Goal: Task Accomplishment & Management: Manage account settings

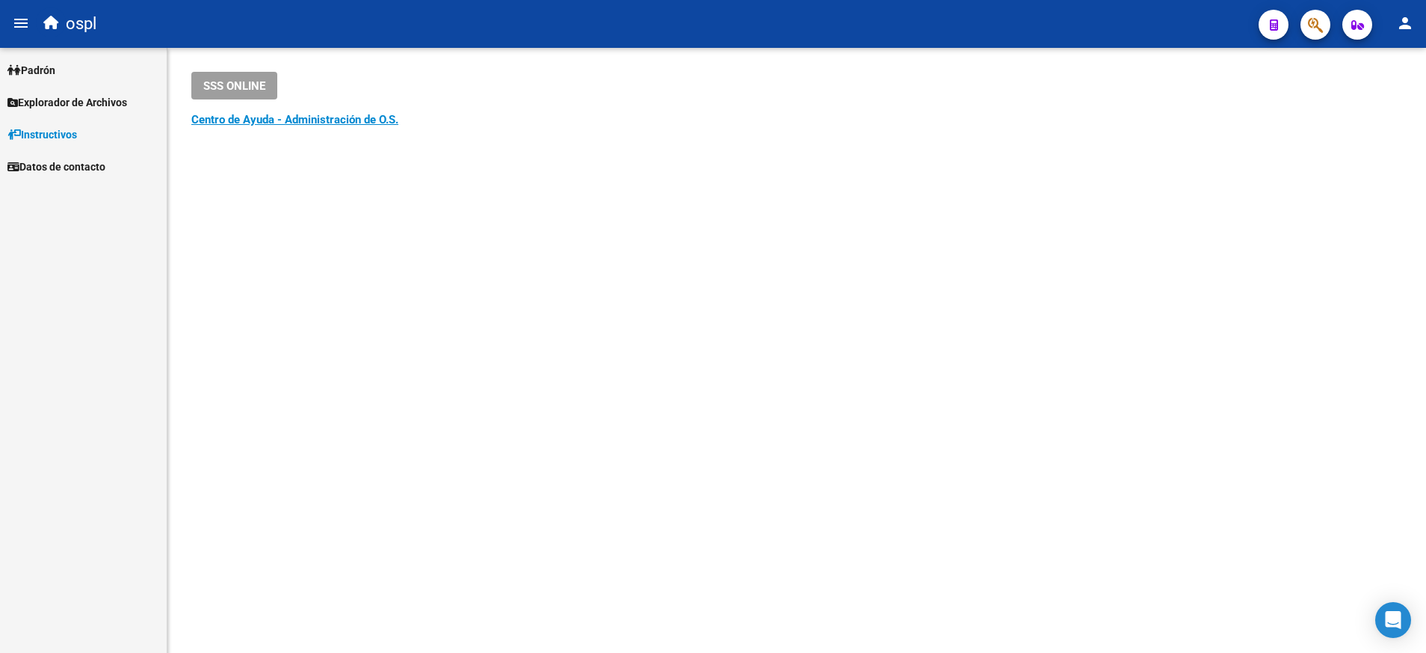
click at [55, 64] on span "Padrón" at bounding box center [31, 70] width 48 height 16
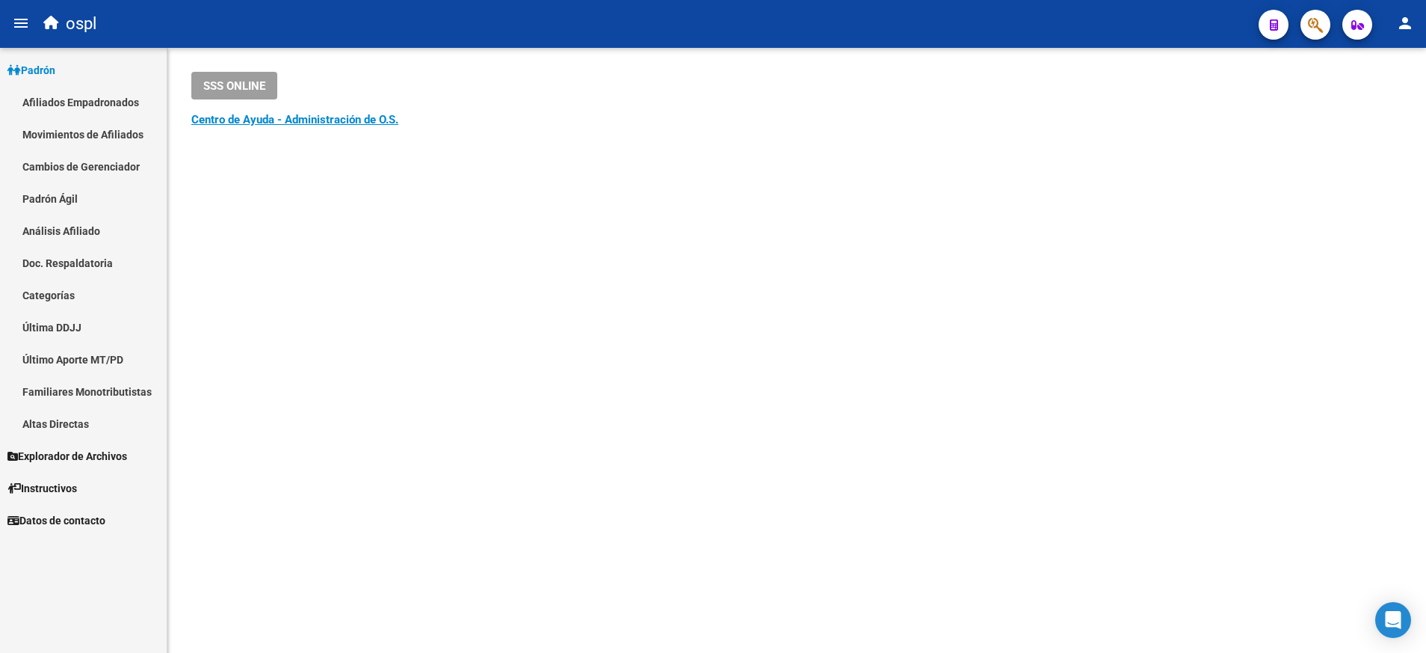
click at [85, 194] on link "Padrón Ágil" at bounding box center [83, 198] width 167 height 32
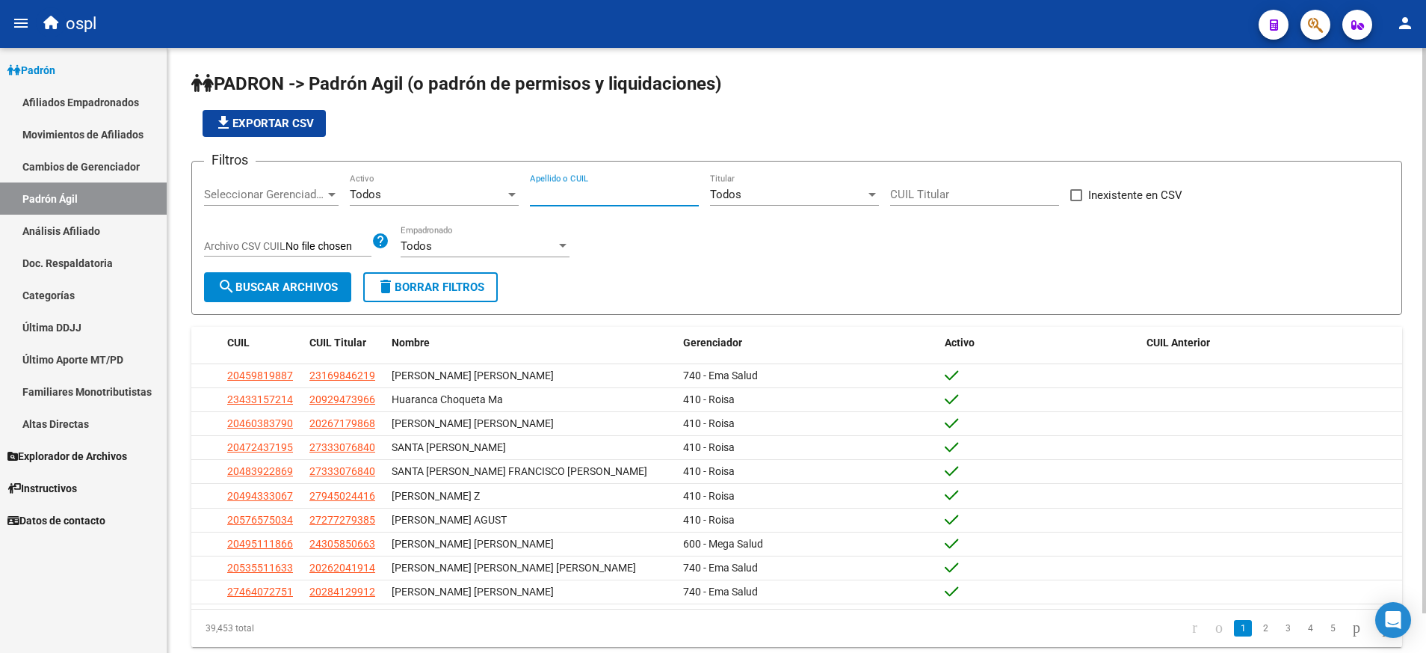
click at [605, 193] on input "Apellido o CUIL" at bounding box center [614, 194] width 169 height 13
paste input "27-24804587-1"
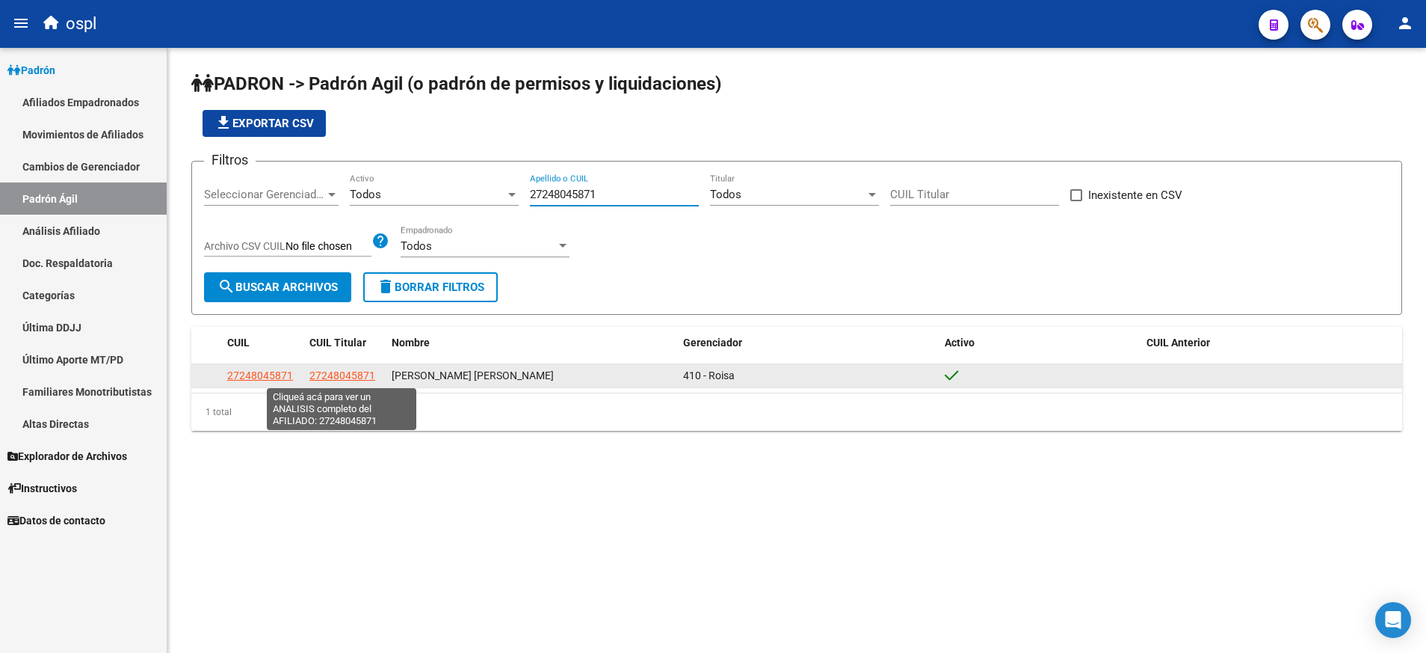
type input "27248045871"
click at [361, 374] on span "27248045871" at bounding box center [342, 375] width 66 height 12
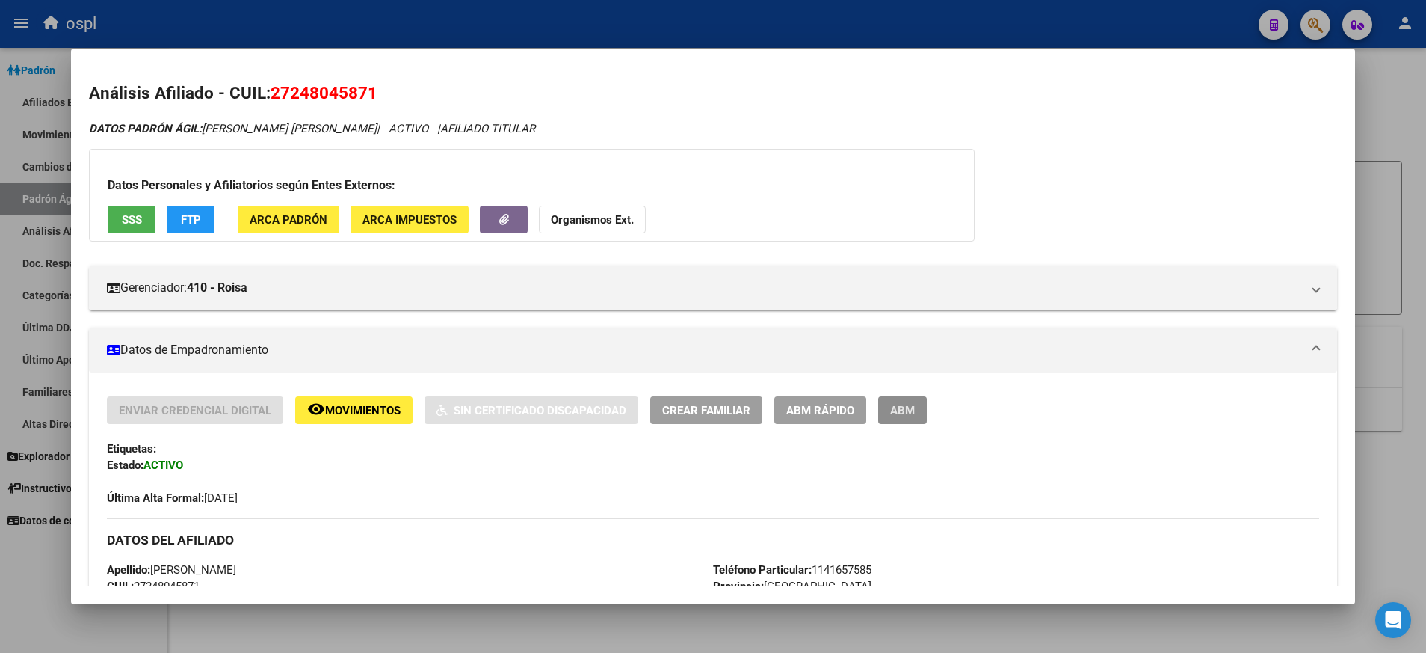
click at [899, 412] on span "ABM" at bounding box center [902, 410] width 25 height 13
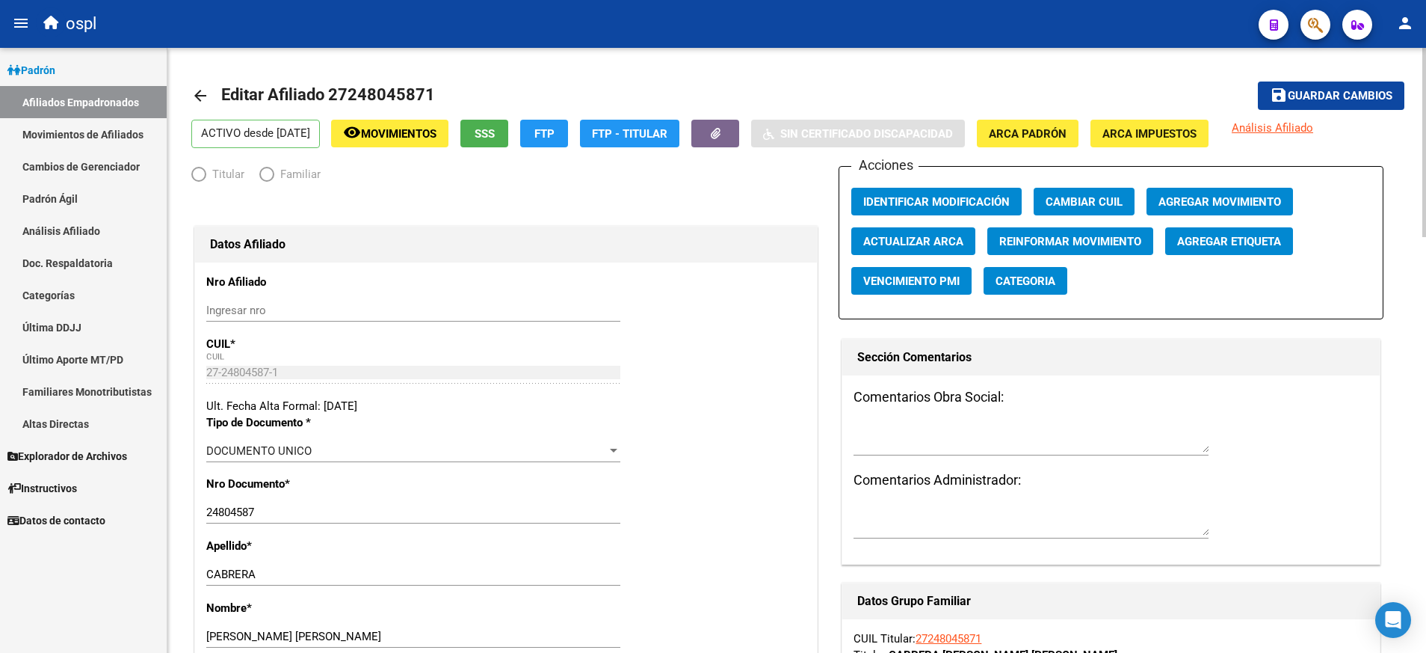
radio input "true"
type input "27-24804587-1"
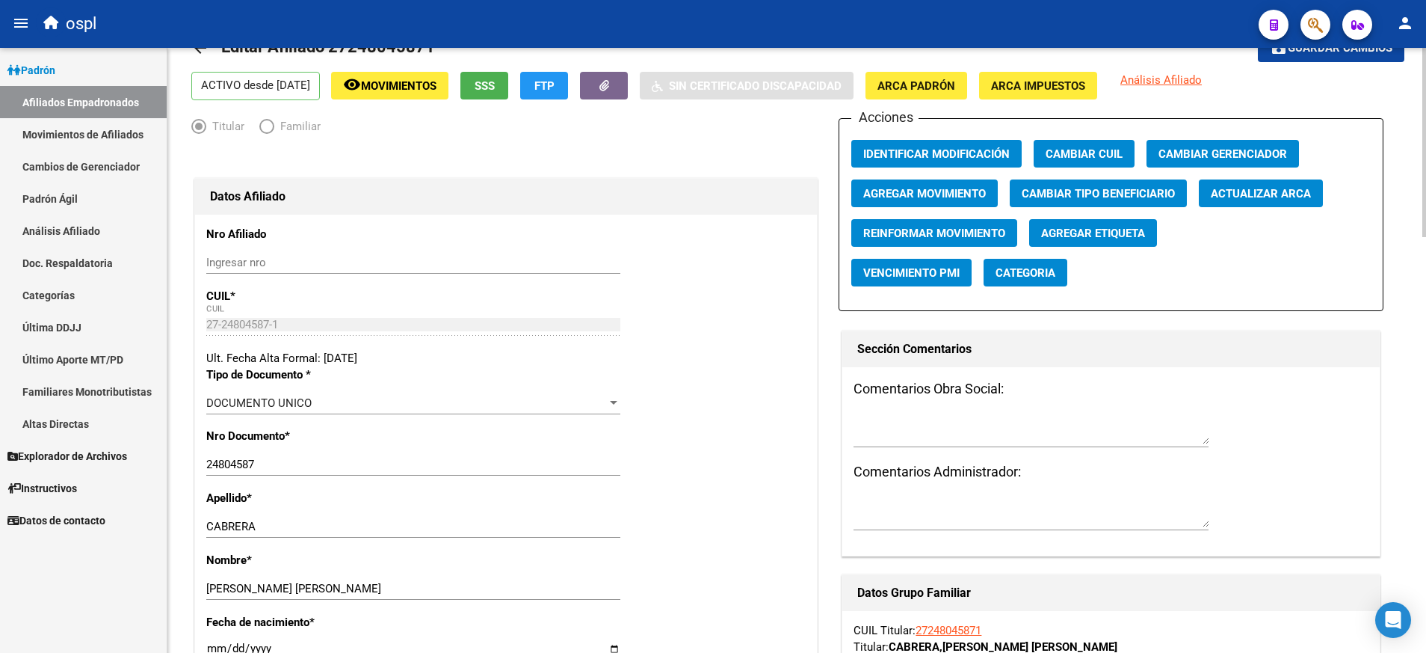
scroll to position [47, 0]
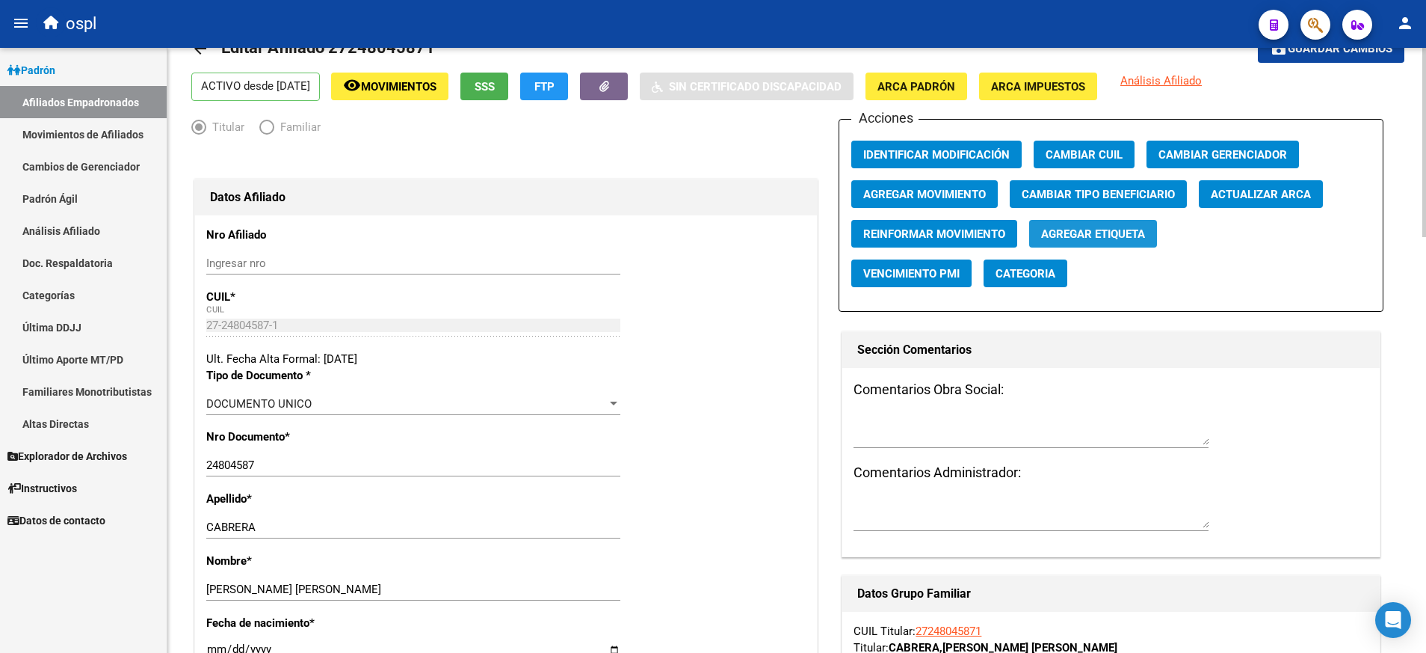
click at [1106, 239] on span "Agregar Etiqueta" at bounding box center [1093, 233] width 104 height 13
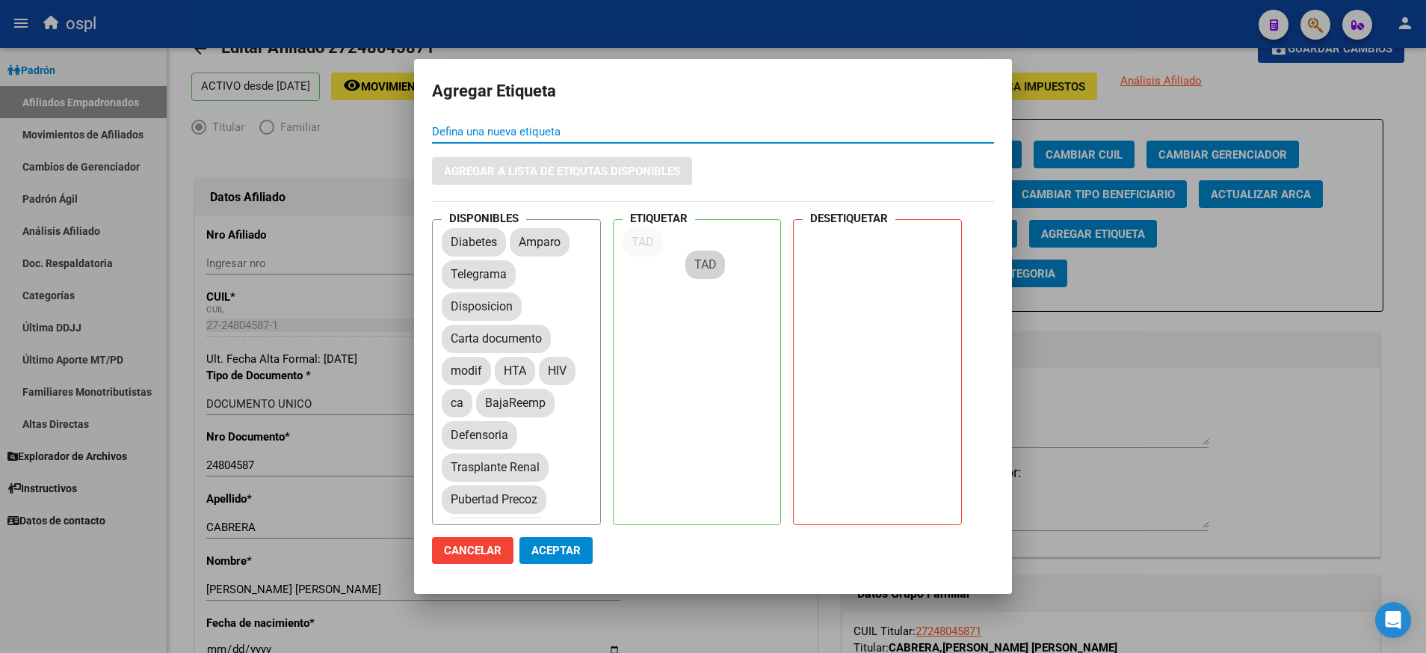
drag, startPoint x: 533, startPoint y: 230, endPoint x: 709, endPoint y: 254, distance: 178.0
click at [561, 551] on span "Aceptar" at bounding box center [555, 549] width 49 height 13
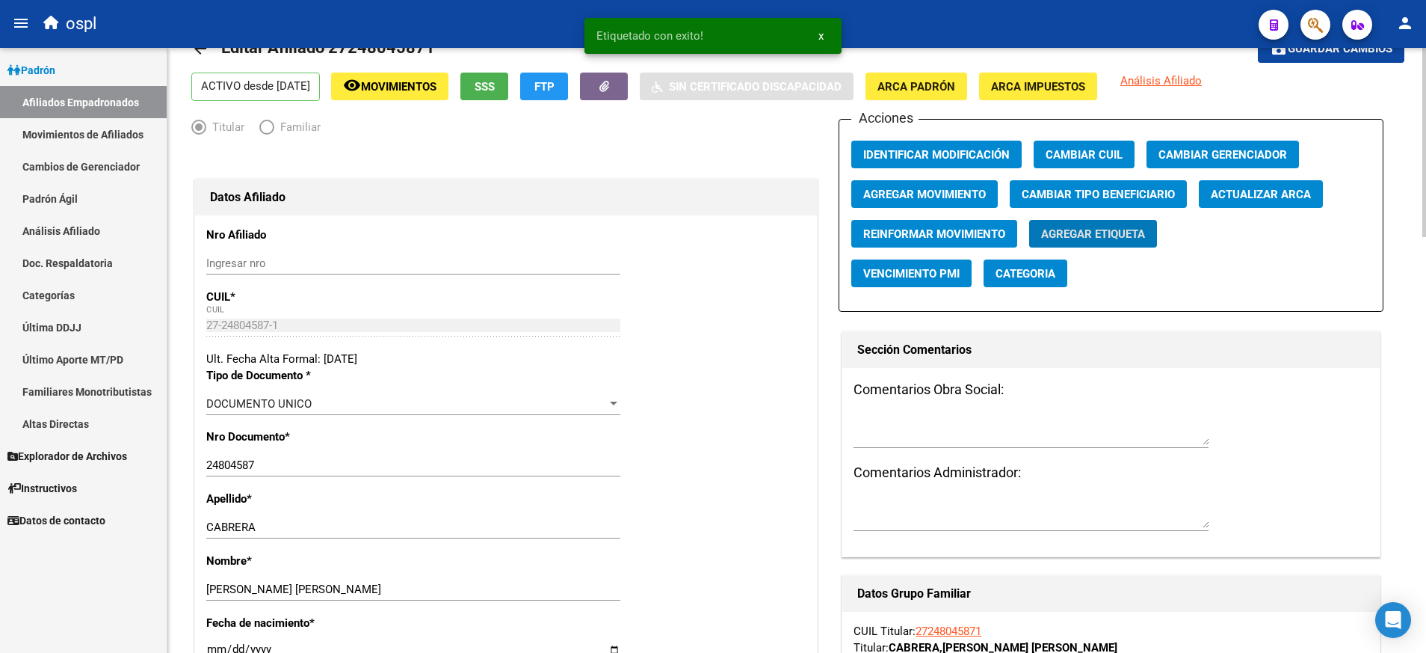
scroll to position [0, 0]
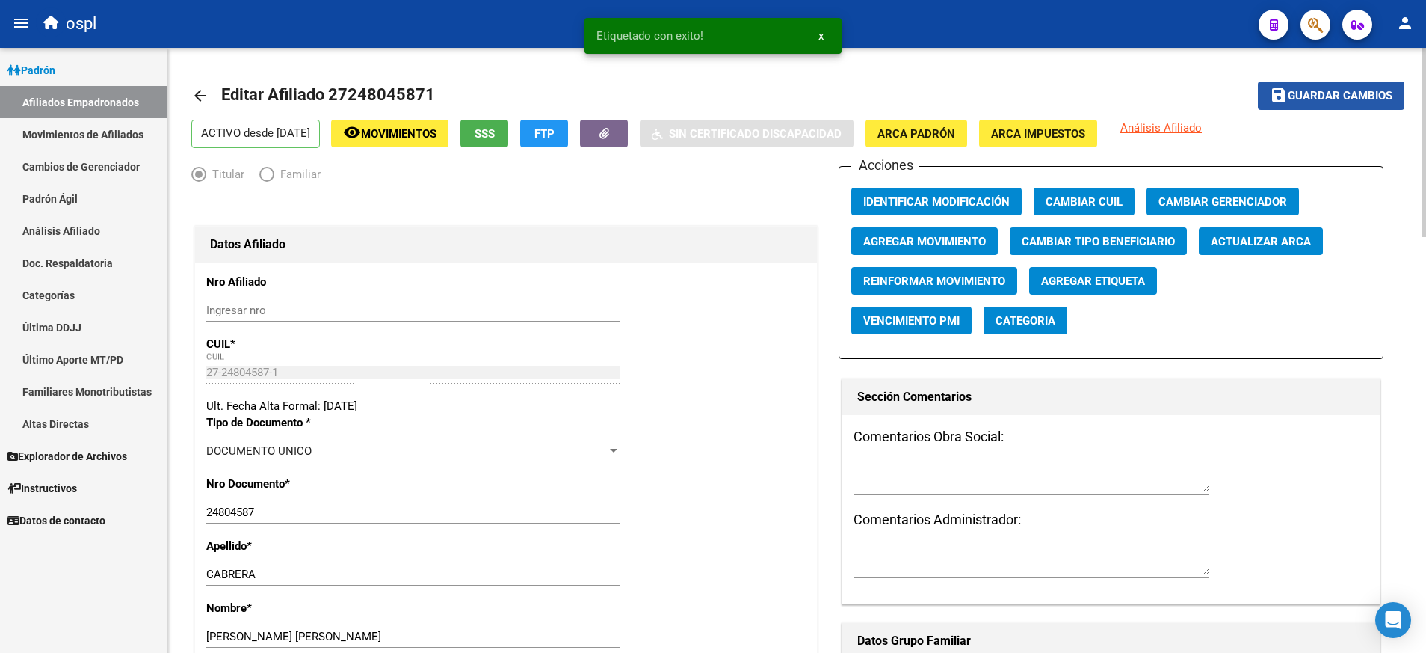
click at [1302, 101] on span "Guardar cambios" at bounding box center [1340, 96] width 105 height 13
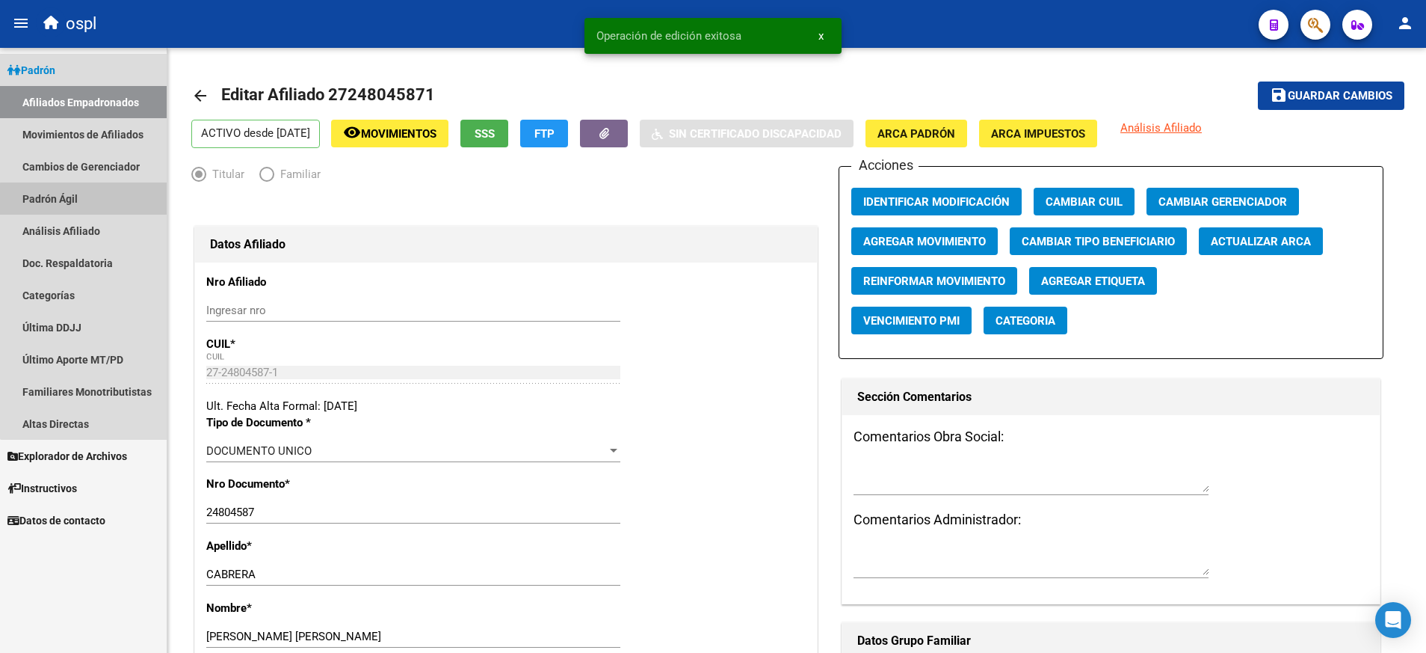
click at [93, 200] on link "Padrón Ágil" at bounding box center [83, 198] width 167 height 32
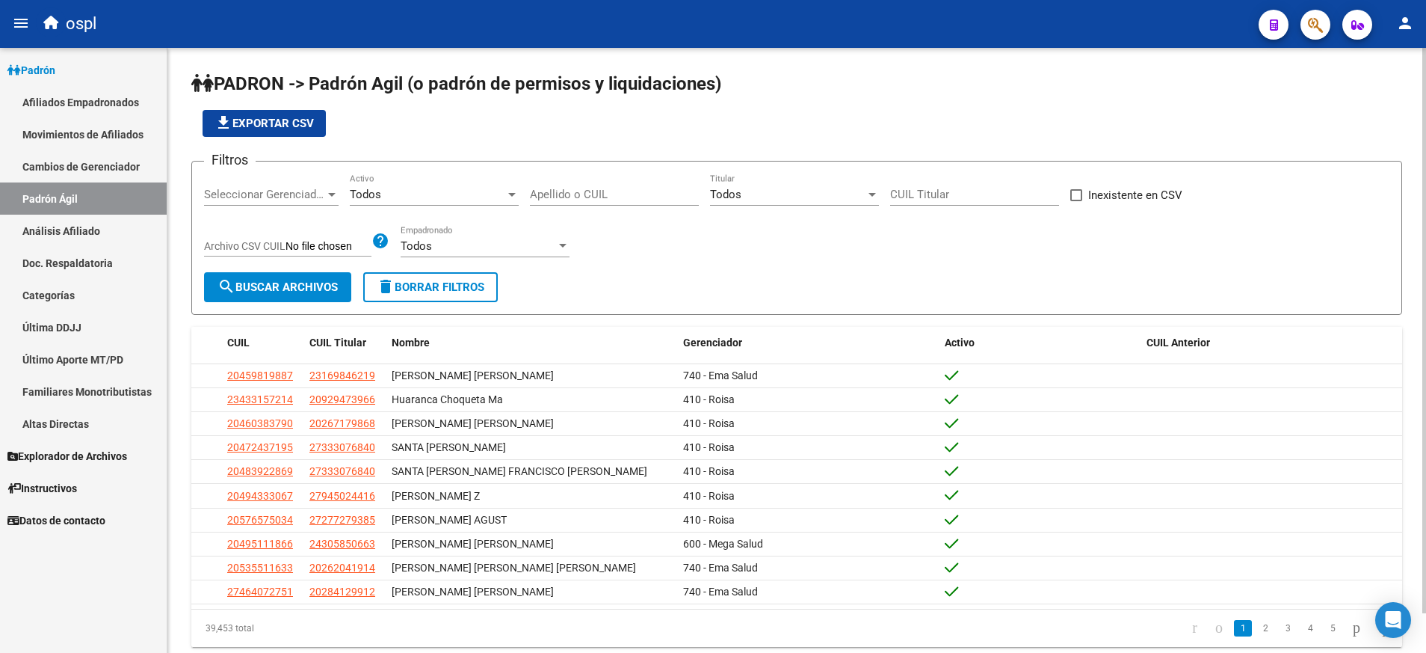
click at [552, 182] on div "Apellido o CUIL" at bounding box center [614, 189] width 169 height 32
paste input "20932293332"
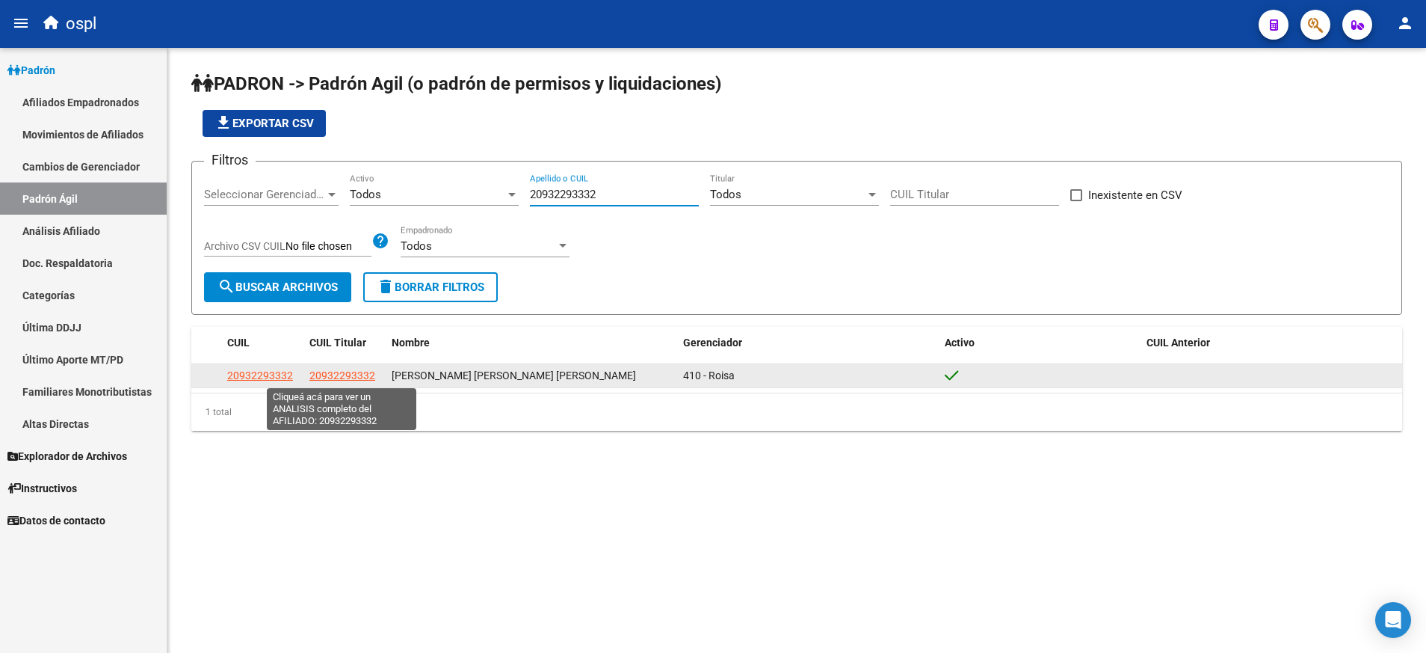
type input "20932293332"
click at [340, 375] on span "20932293332" at bounding box center [342, 375] width 66 height 12
type textarea "20932293332"
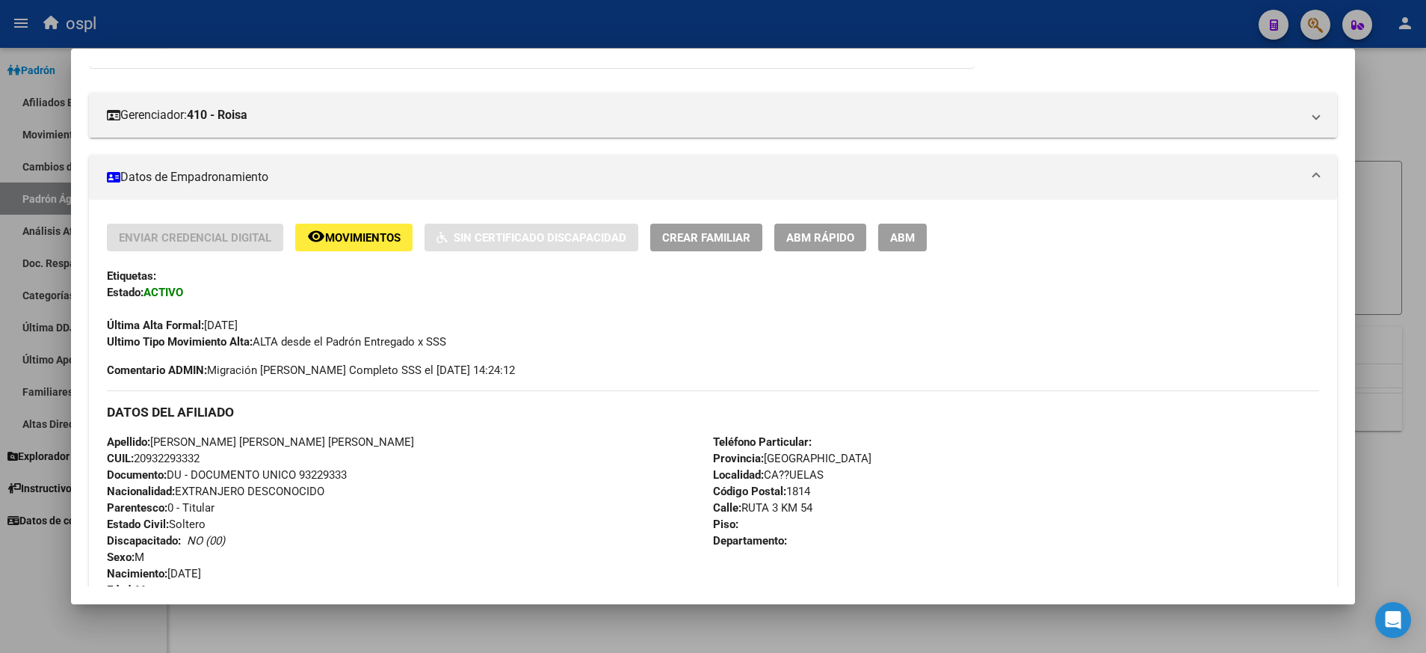
scroll to position [170, 0]
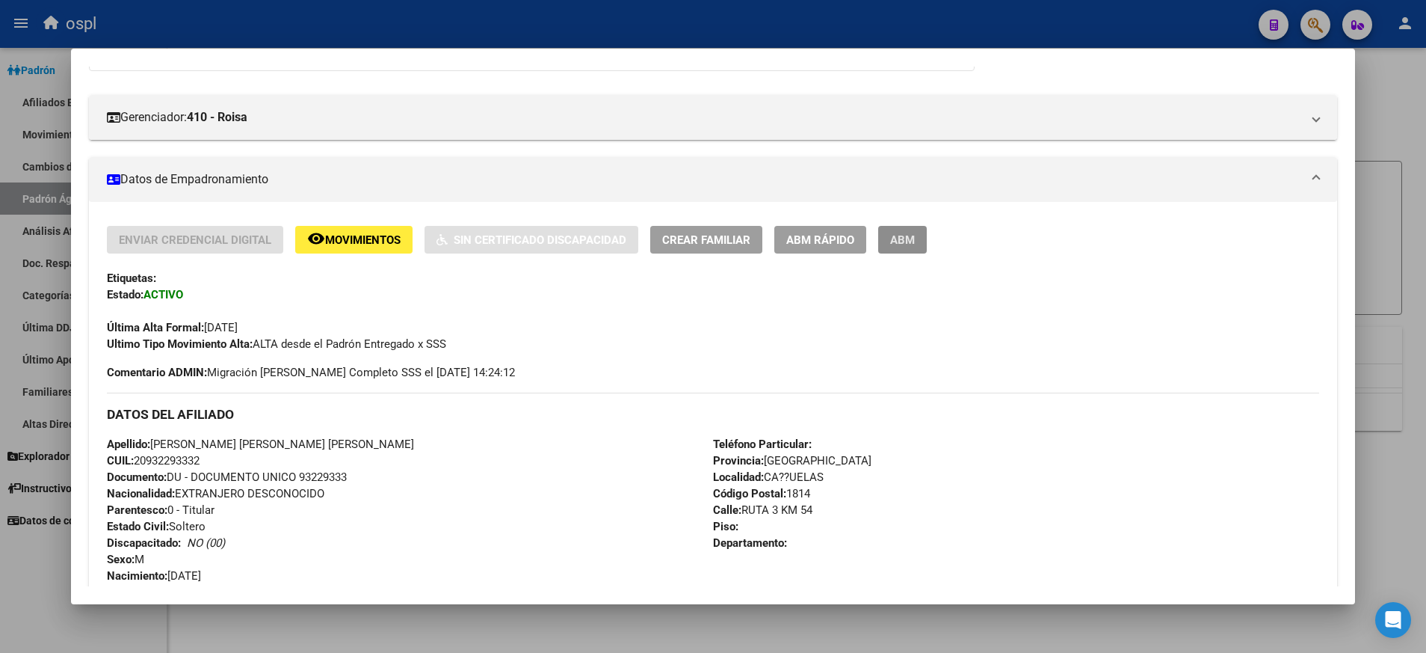
click at [907, 238] on span "ABM" at bounding box center [902, 239] width 25 height 13
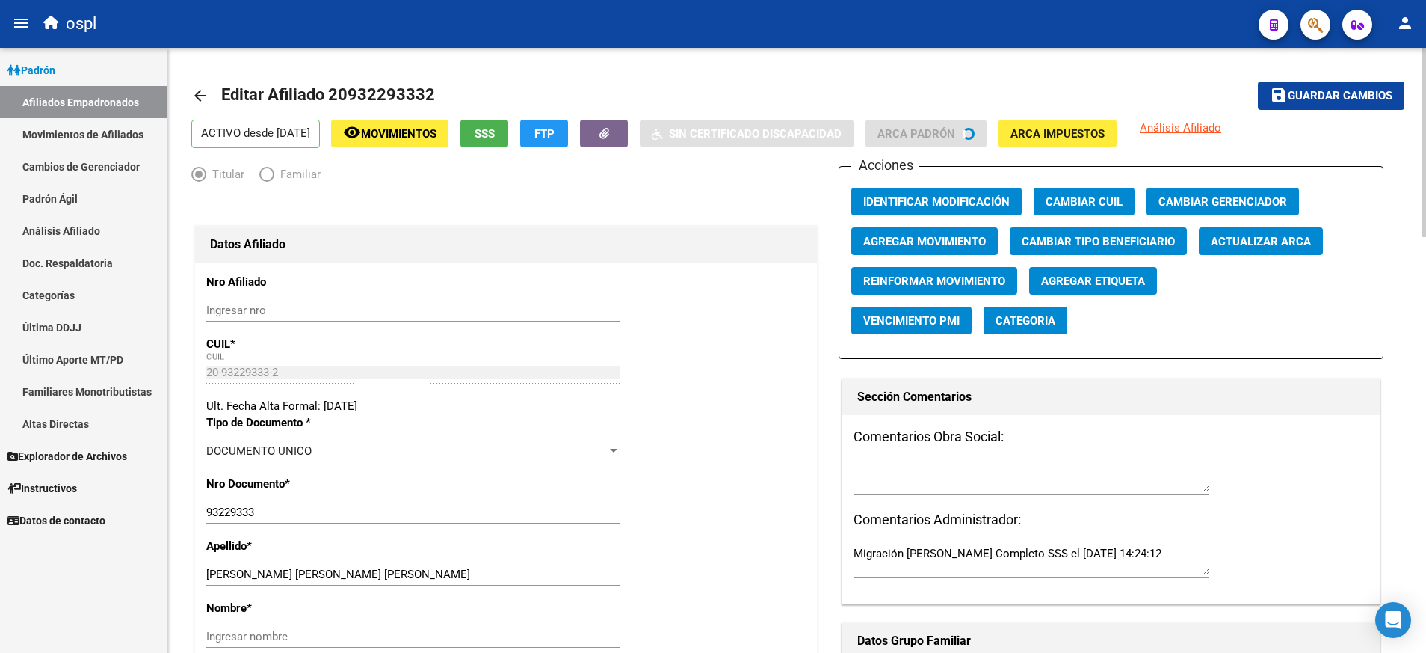
radio input "true"
type input "20-16342130-6"
click at [968, 235] on span "Agregar Movimiento" at bounding box center [924, 241] width 123 height 13
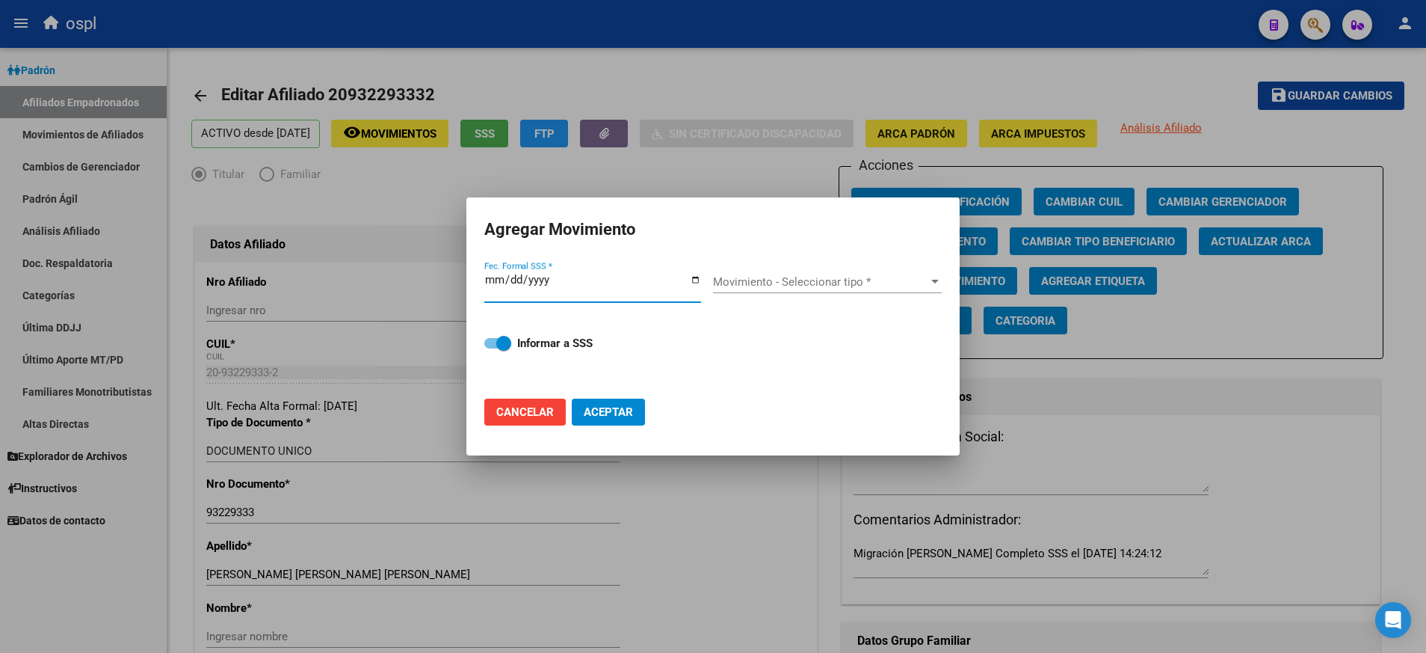
click at [692, 278] on input "Fec. Formal SSS *" at bounding box center [592, 286] width 217 height 24
type input "[DATE]"
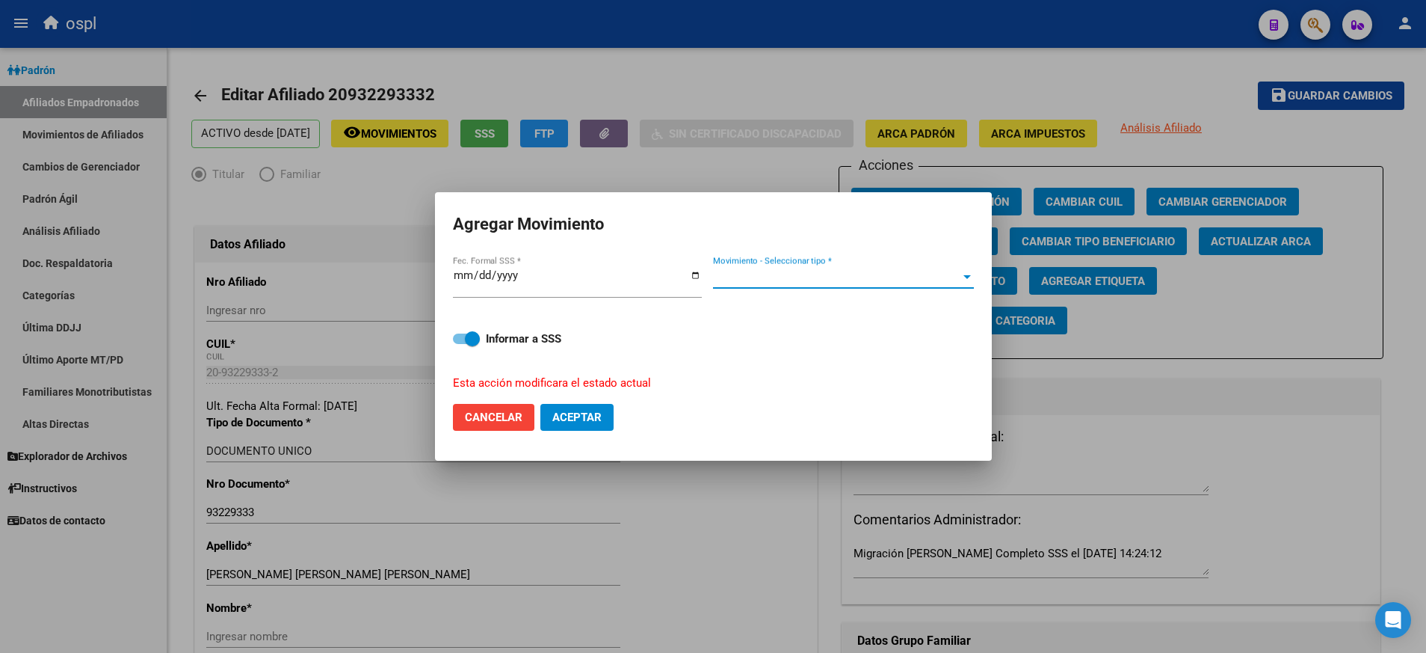
click at [961, 277] on div at bounding box center [967, 277] width 13 height 12
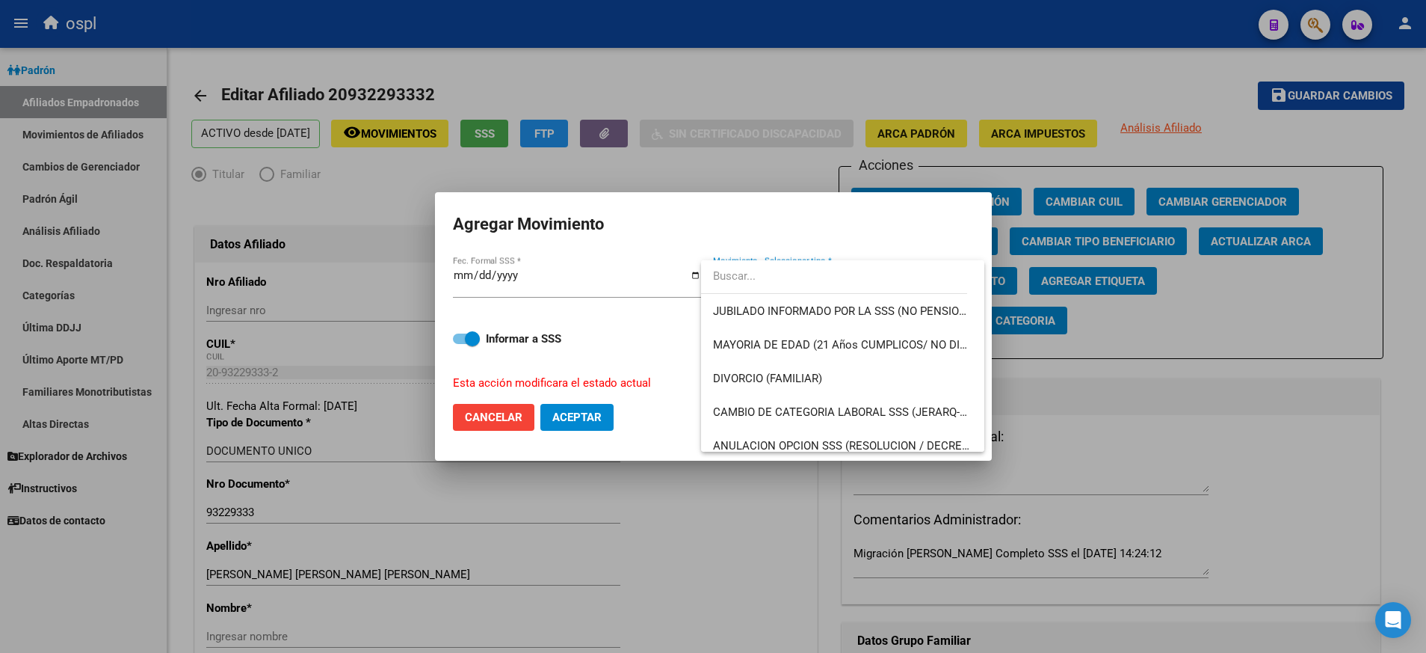
scroll to position [135, 0]
click at [910, 318] on span "JUBILADO INFORMADO POR LA SSS (NO PENSIONADO)" at bounding box center [842, 311] width 259 height 34
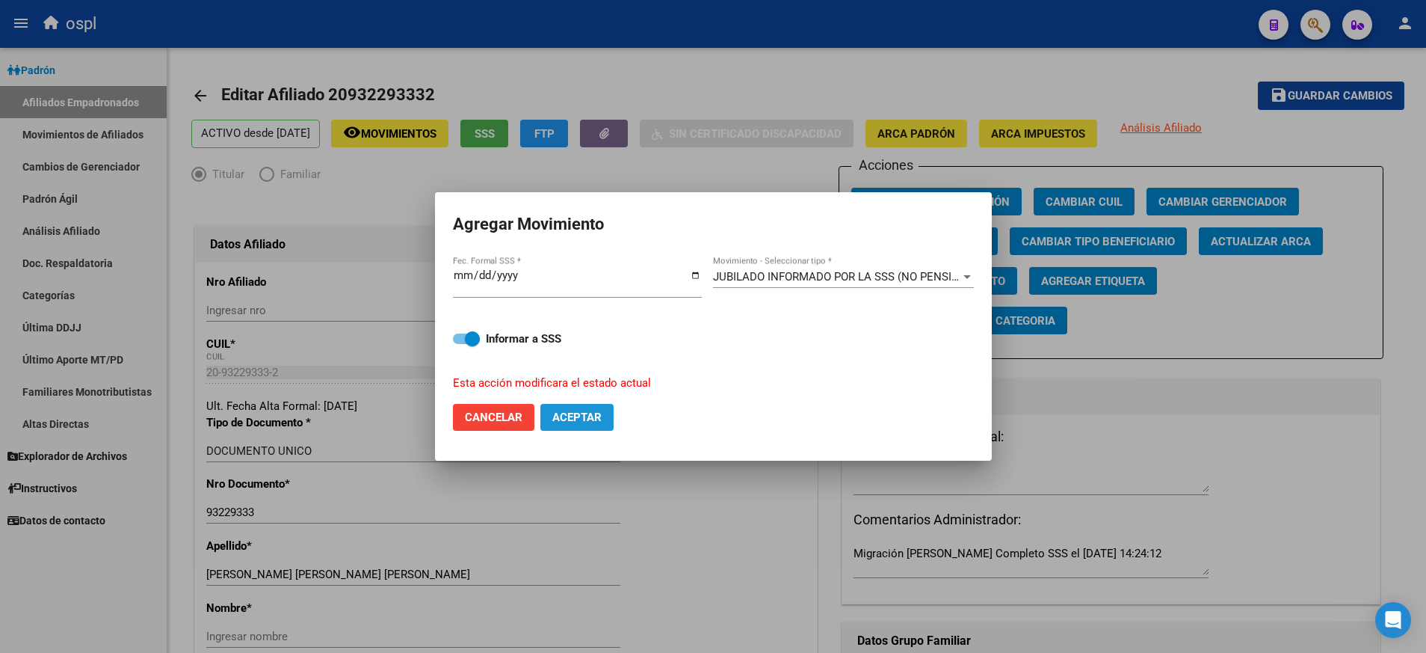
click at [580, 417] on span "Aceptar" at bounding box center [576, 416] width 49 height 13
checkbox input "false"
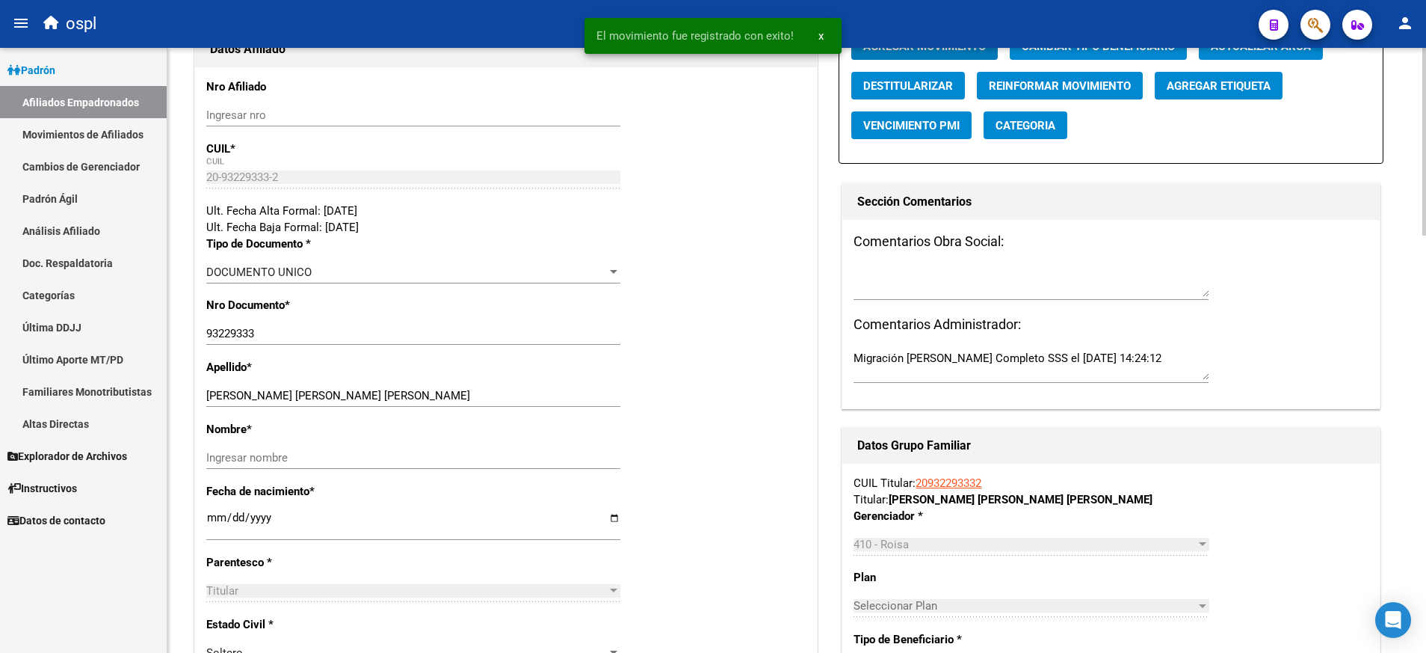
scroll to position [196, 0]
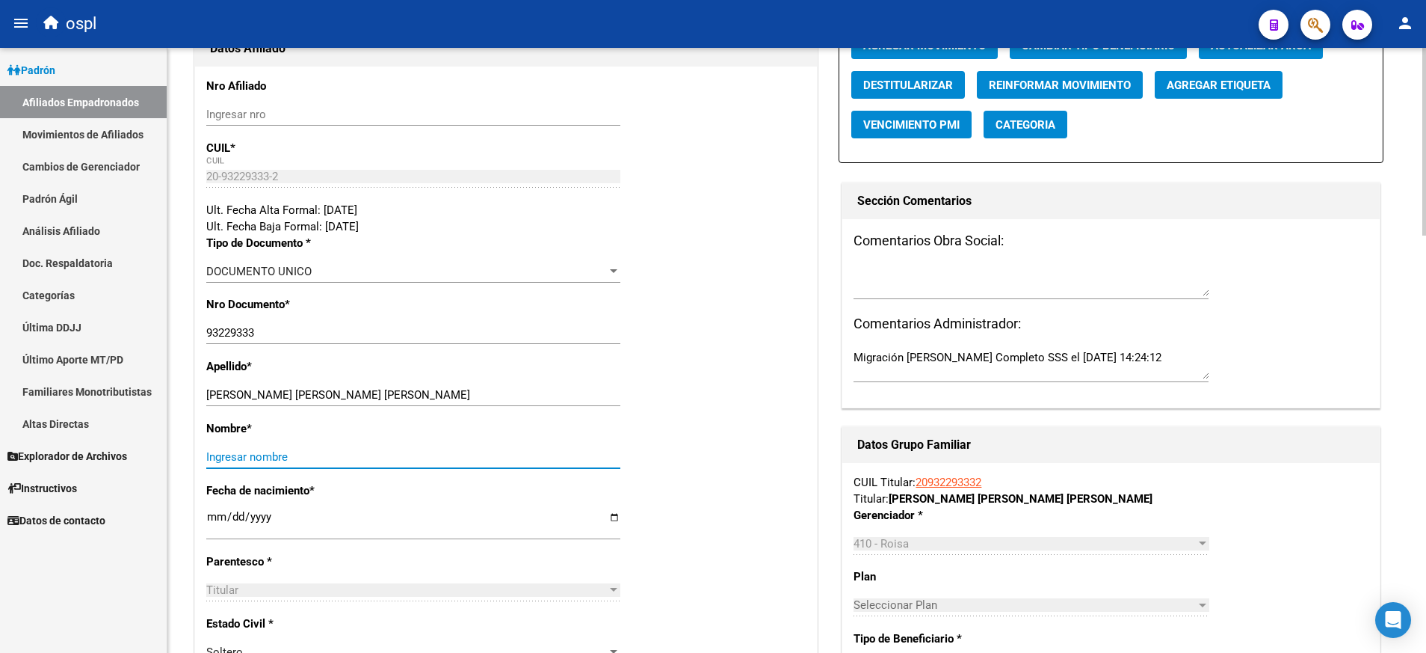
click at [484, 462] on input "Ingresar nombre" at bounding box center [413, 456] width 414 height 13
click at [970, 276] on textarea at bounding box center [1031, 281] width 355 height 30
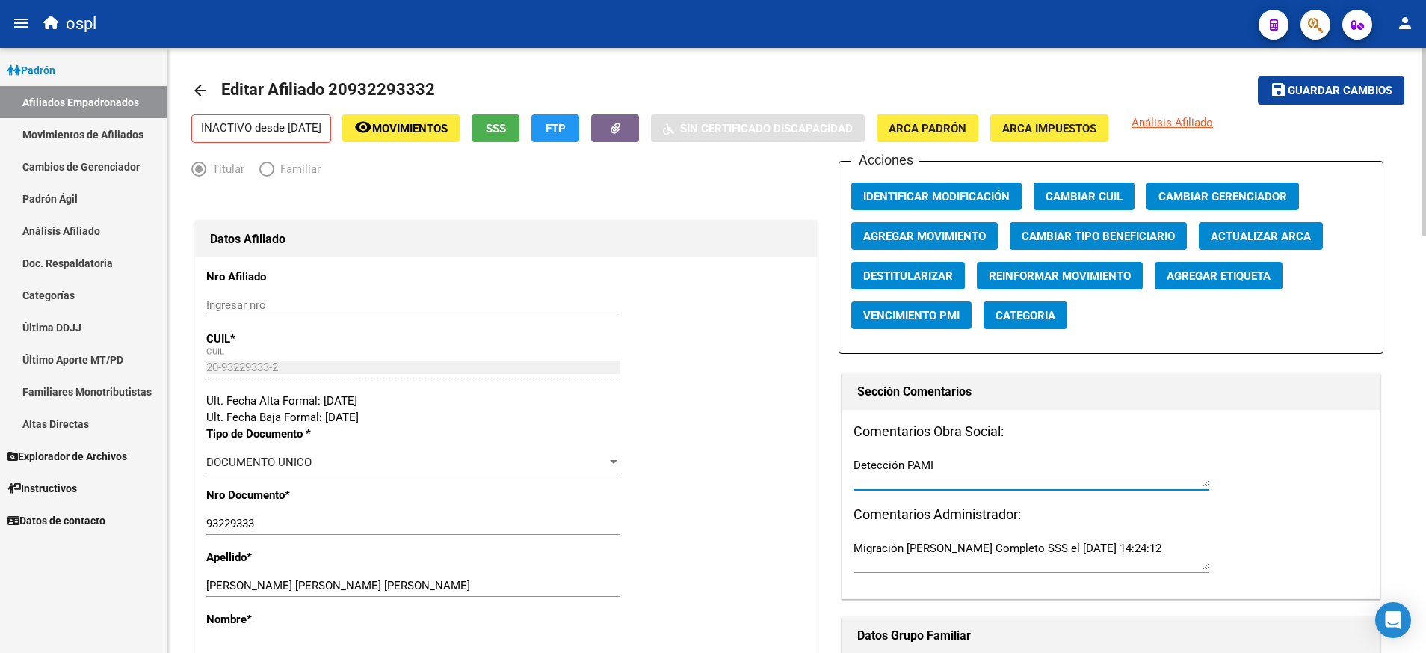
scroll to position [0, 0]
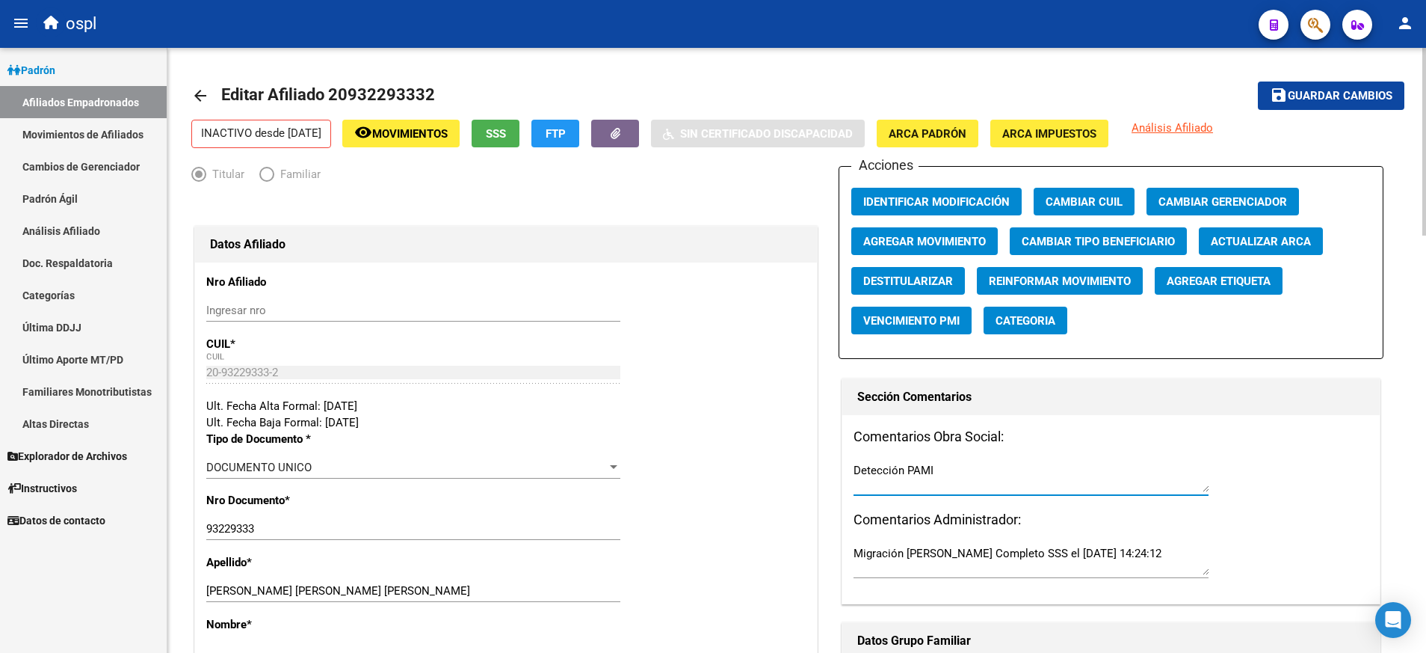
type textarea "Detección PAMI"
click at [1308, 90] on span "Guardar cambios" at bounding box center [1340, 96] width 105 height 13
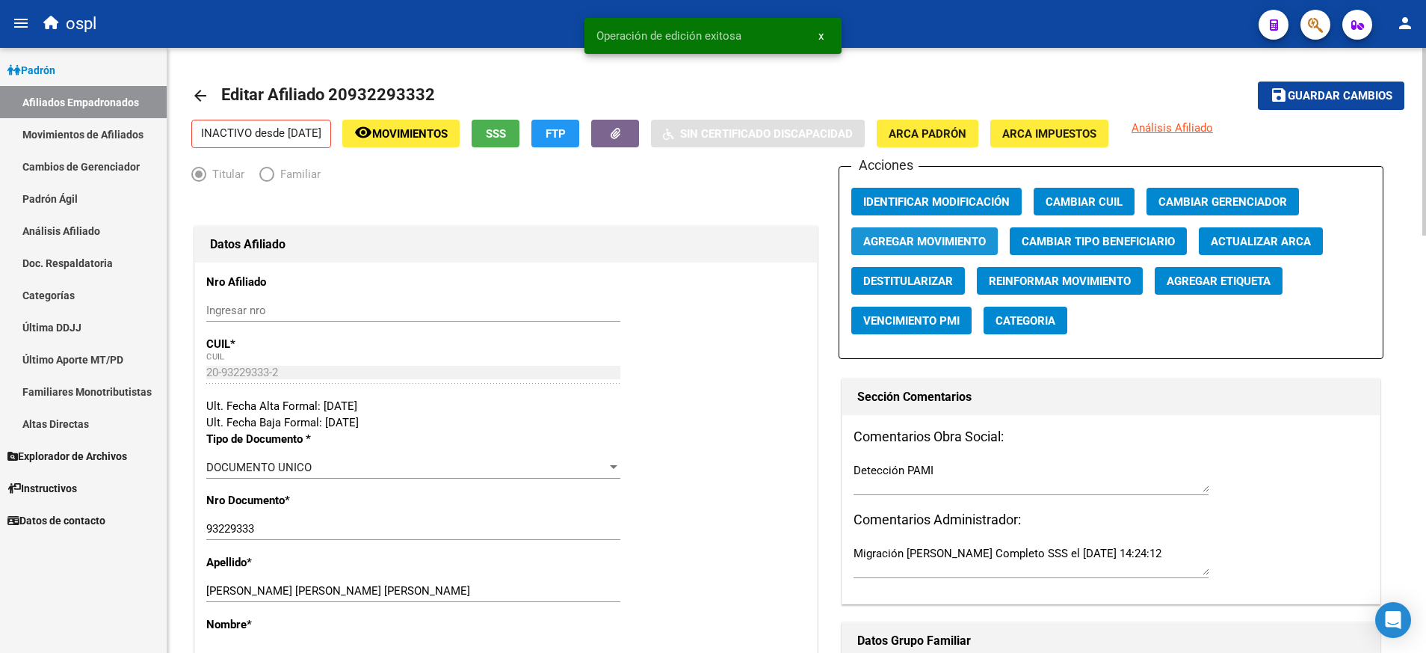
click at [941, 246] on span "Agregar Movimiento" at bounding box center [924, 241] width 123 height 13
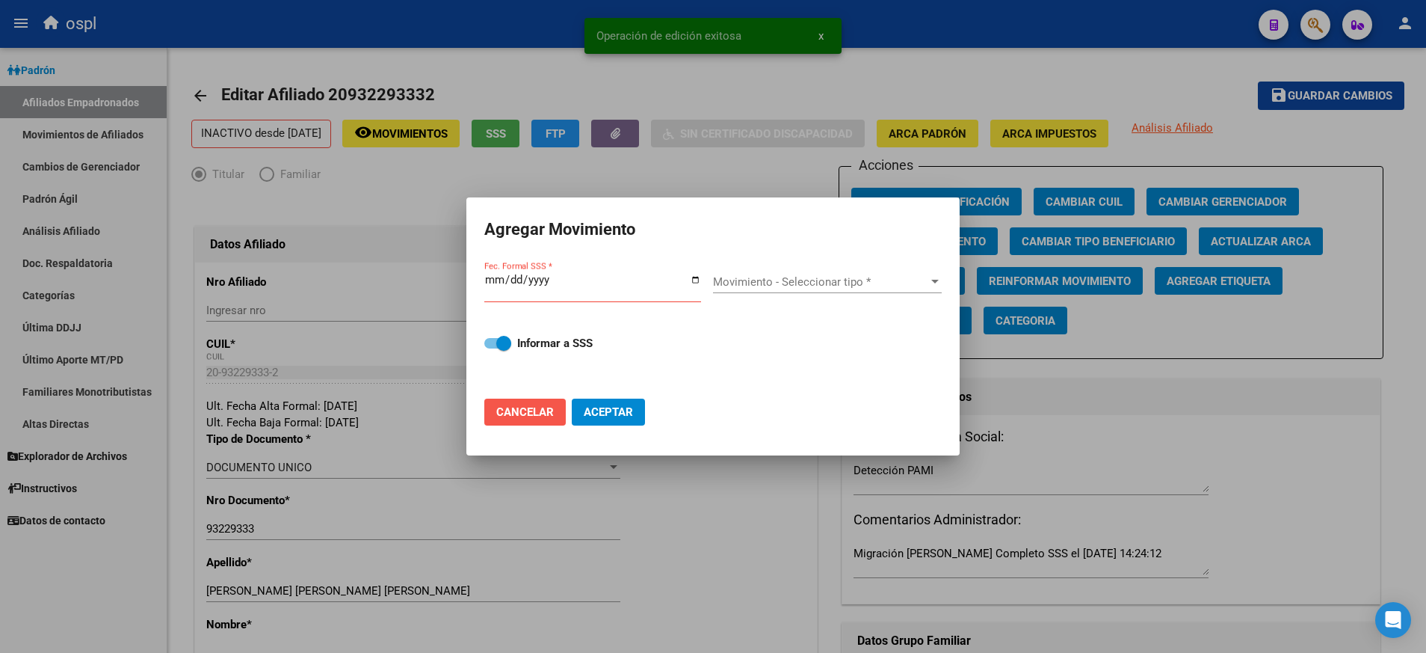
click at [553, 414] on span "Cancelar" at bounding box center [525, 411] width 58 height 13
checkbox input "false"
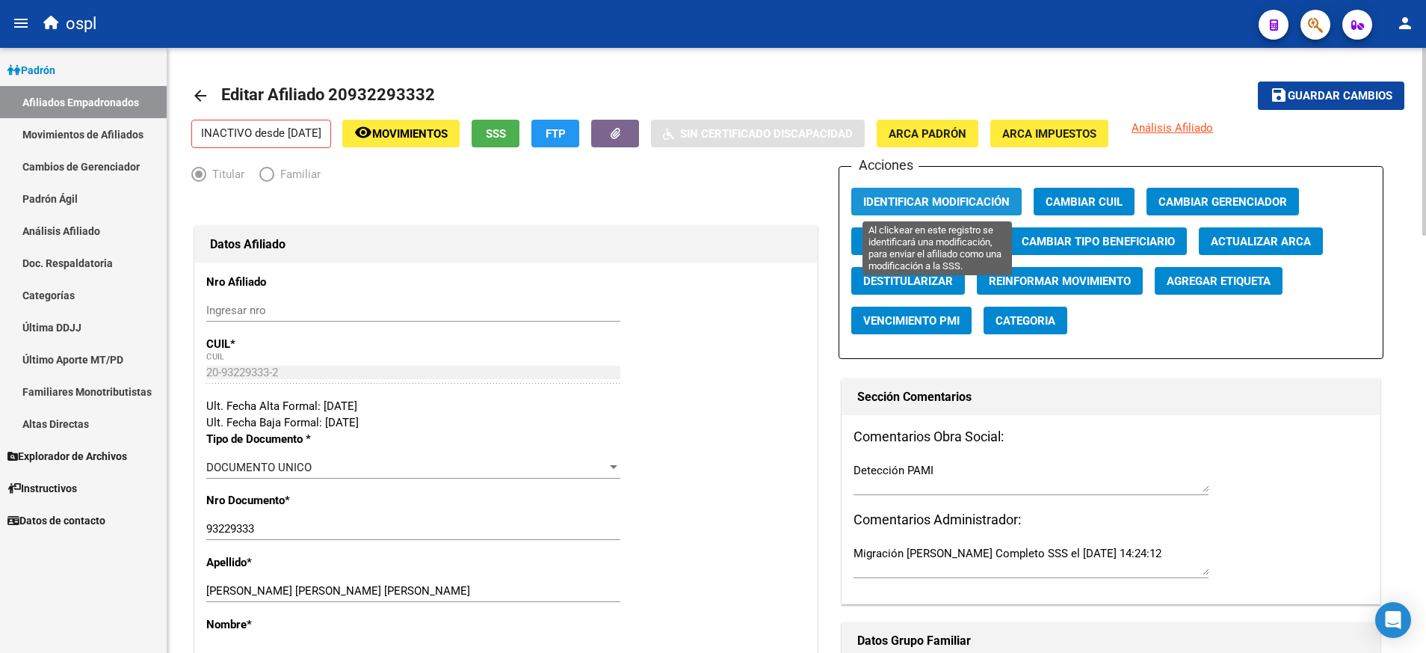
click at [929, 202] on span "Identificar Modificación" at bounding box center [936, 201] width 147 height 13
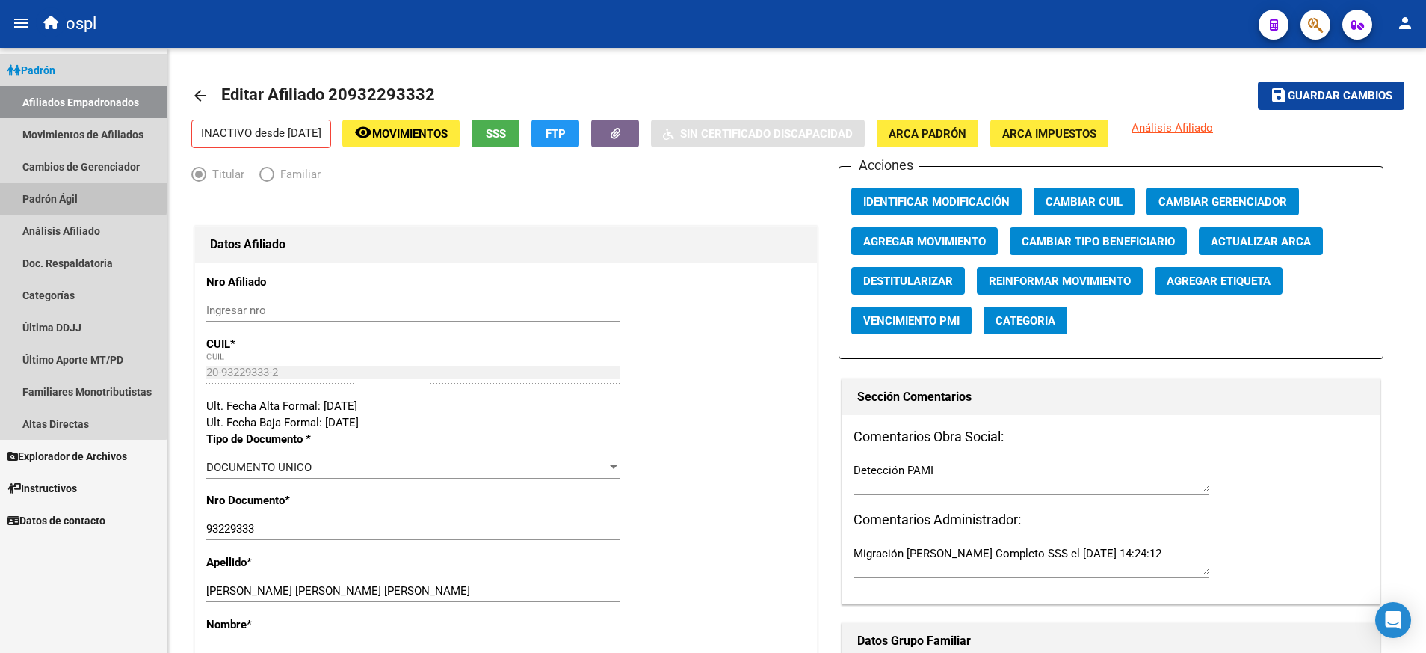
click at [77, 197] on link "Padrón Ágil" at bounding box center [83, 198] width 167 height 32
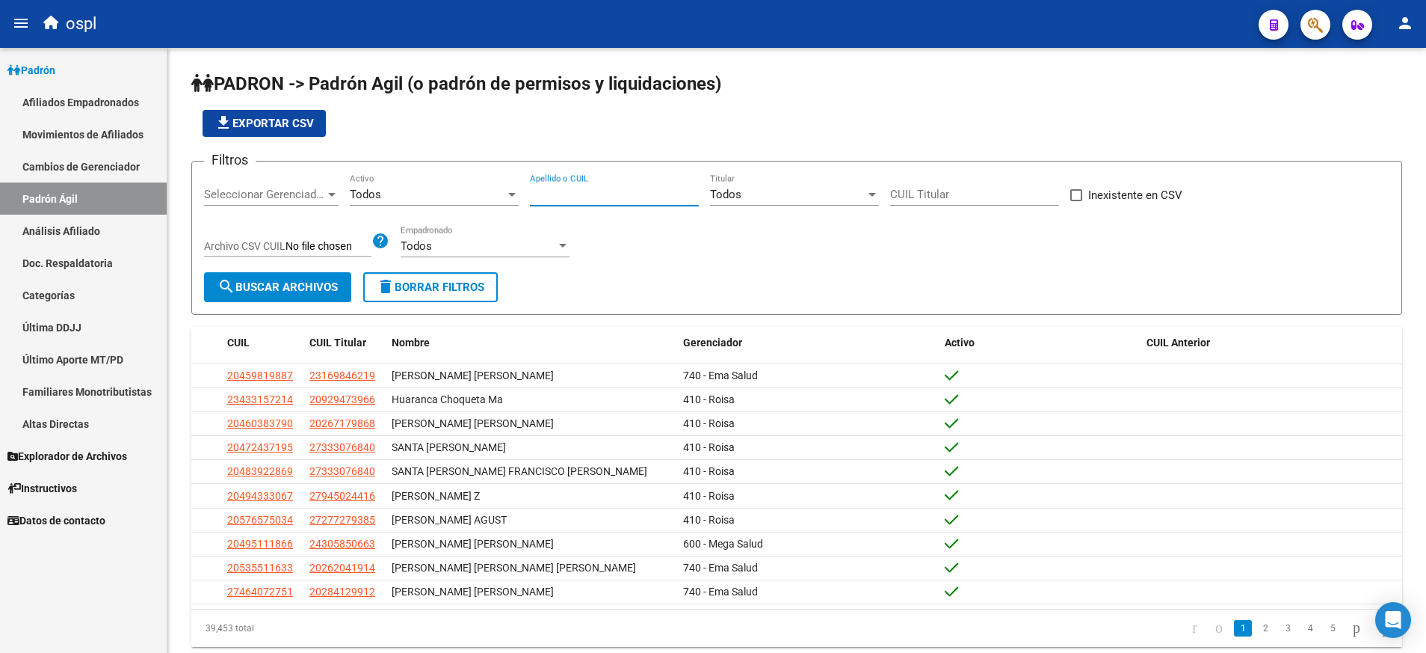
click at [552, 189] on input "Apellido o CUIL" at bounding box center [614, 194] width 169 height 13
paste input "23287370423"
type input "23287370423"
click at [321, 280] on span "search Buscar Archivos" at bounding box center [278, 286] width 120 height 13
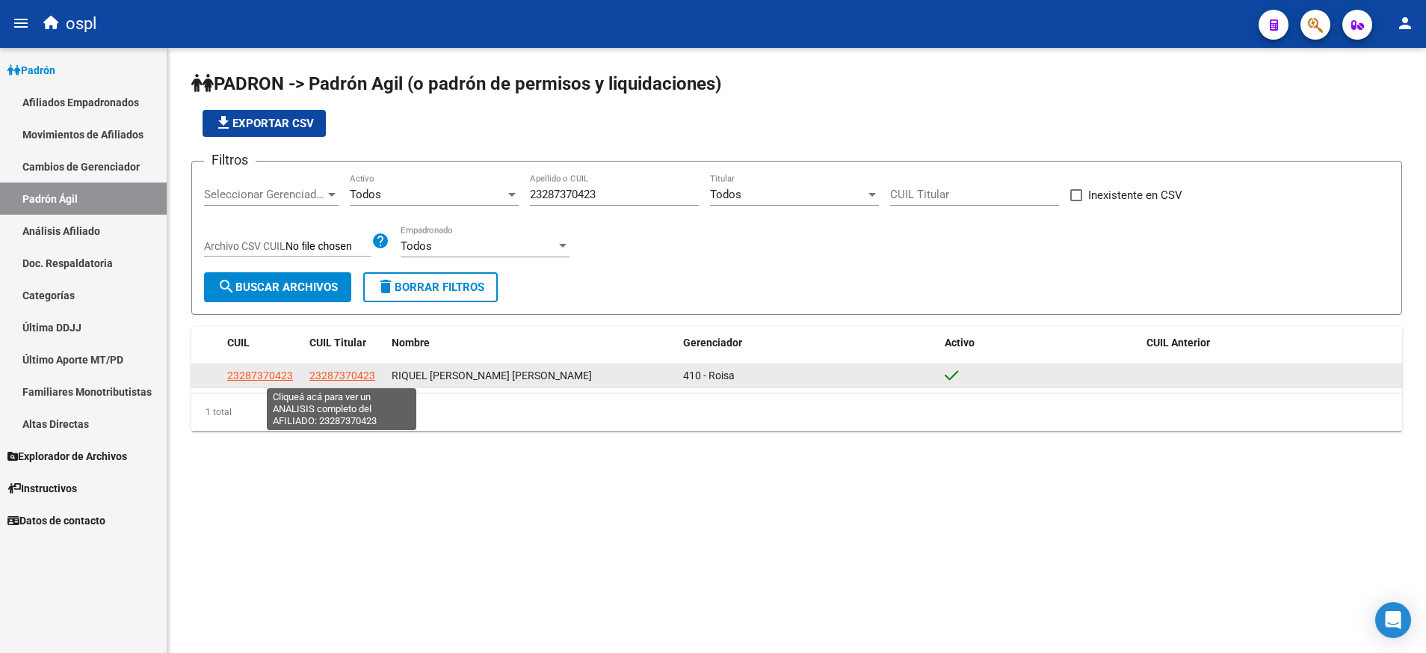
click at [335, 369] on span "23287370423" at bounding box center [342, 375] width 66 height 12
type textarea "23287370423"
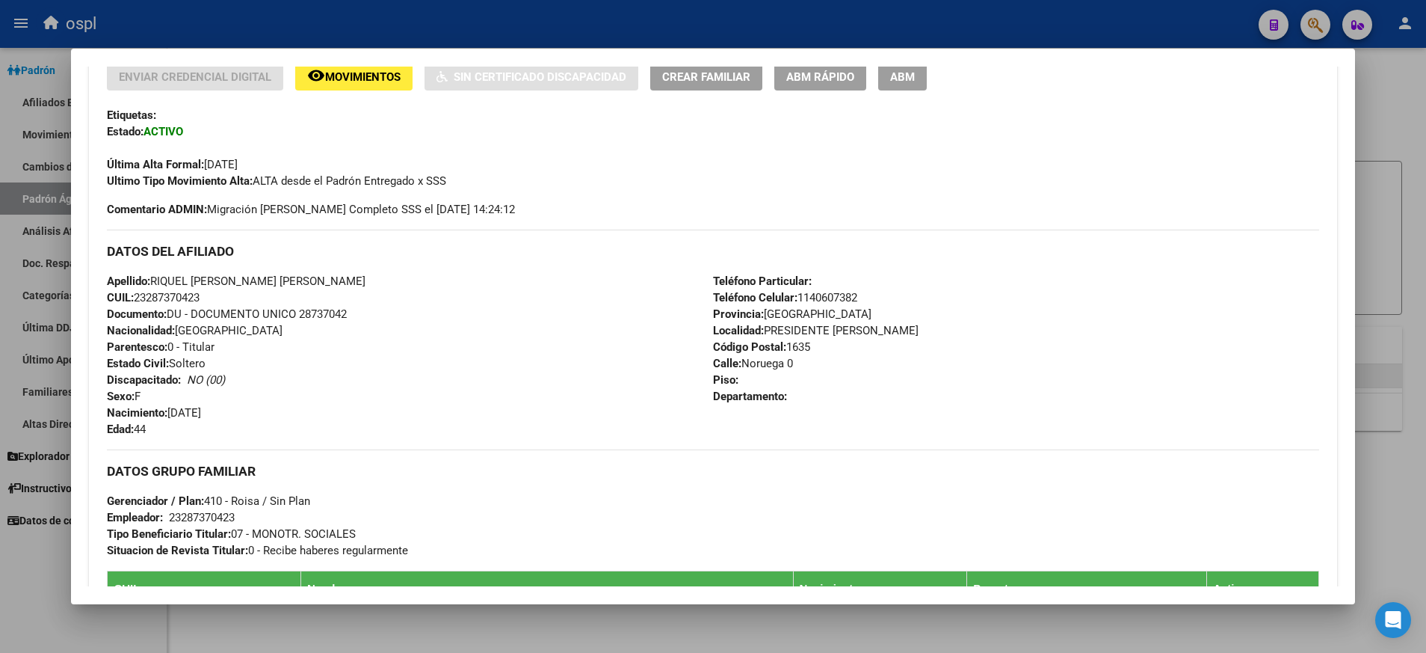
scroll to position [330, 0]
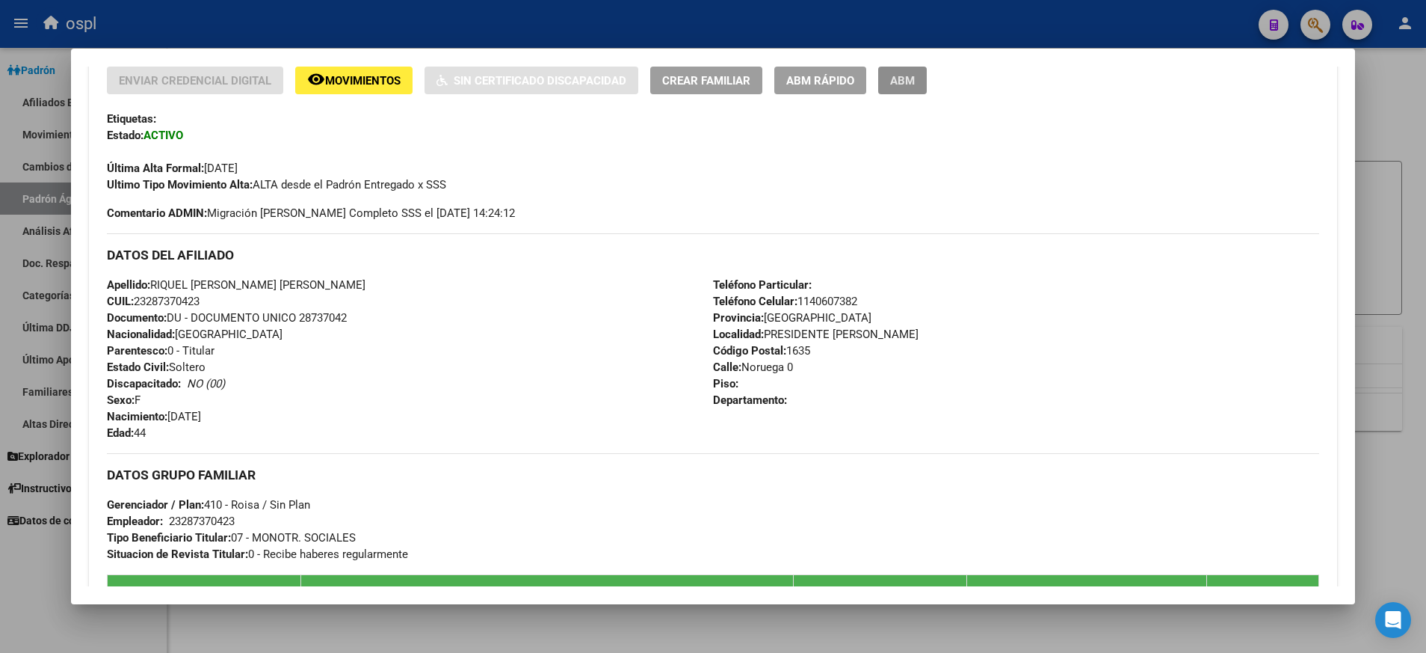
click at [897, 85] on span "ABM" at bounding box center [902, 80] width 25 height 13
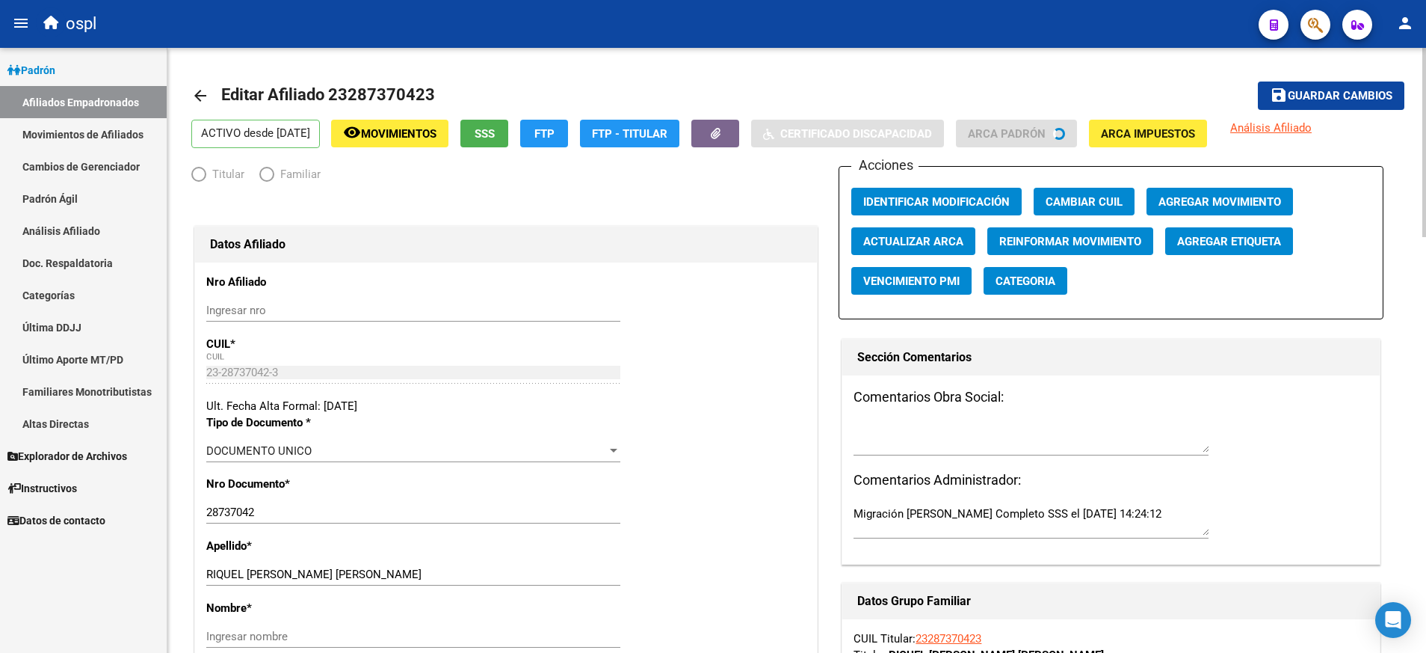
radio input "true"
type input "23-28737042-3"
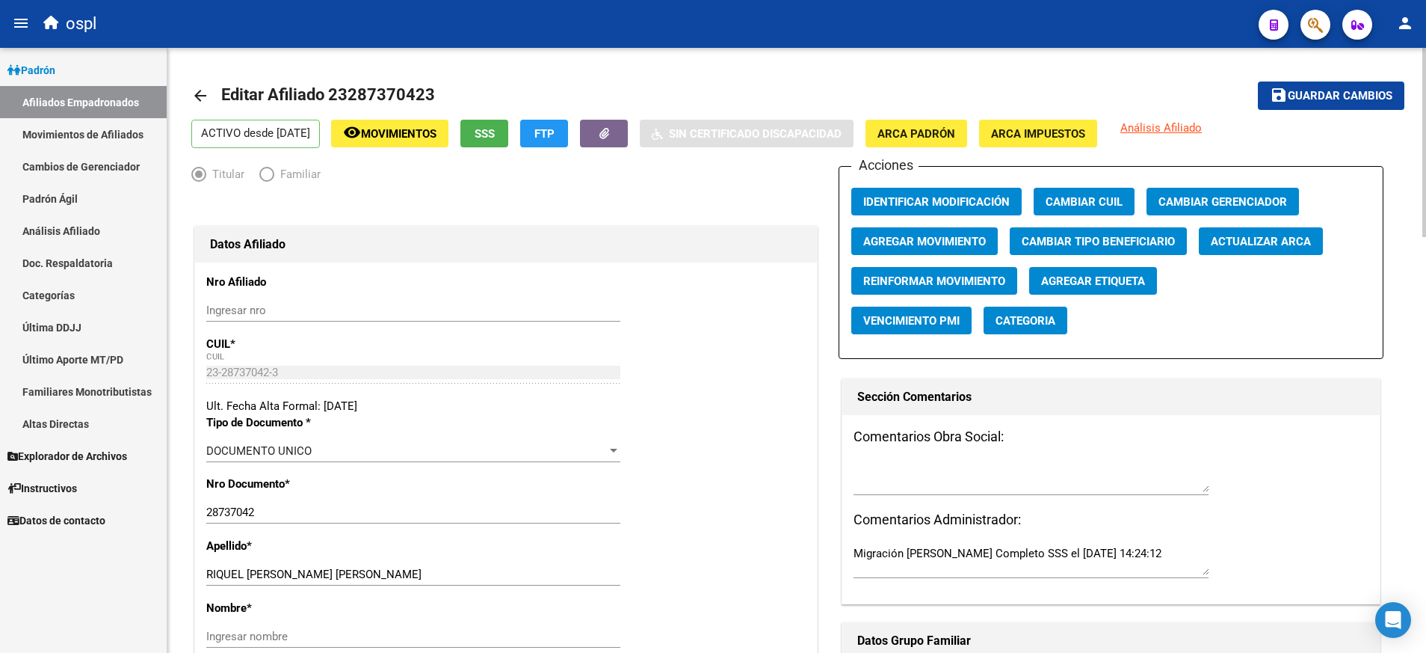
click at [395, 623] on div "Nombre * Ingresar nombre" at bounding box center [505, 630] width 599 height 62
click at [378, 635] on input "Ingresar nombre" at bounding box center [413, 635] width 414 height 13
click at [942, 253] on button "Agregar Movimiento" at bounding box center [924, 241] width 147 height 28
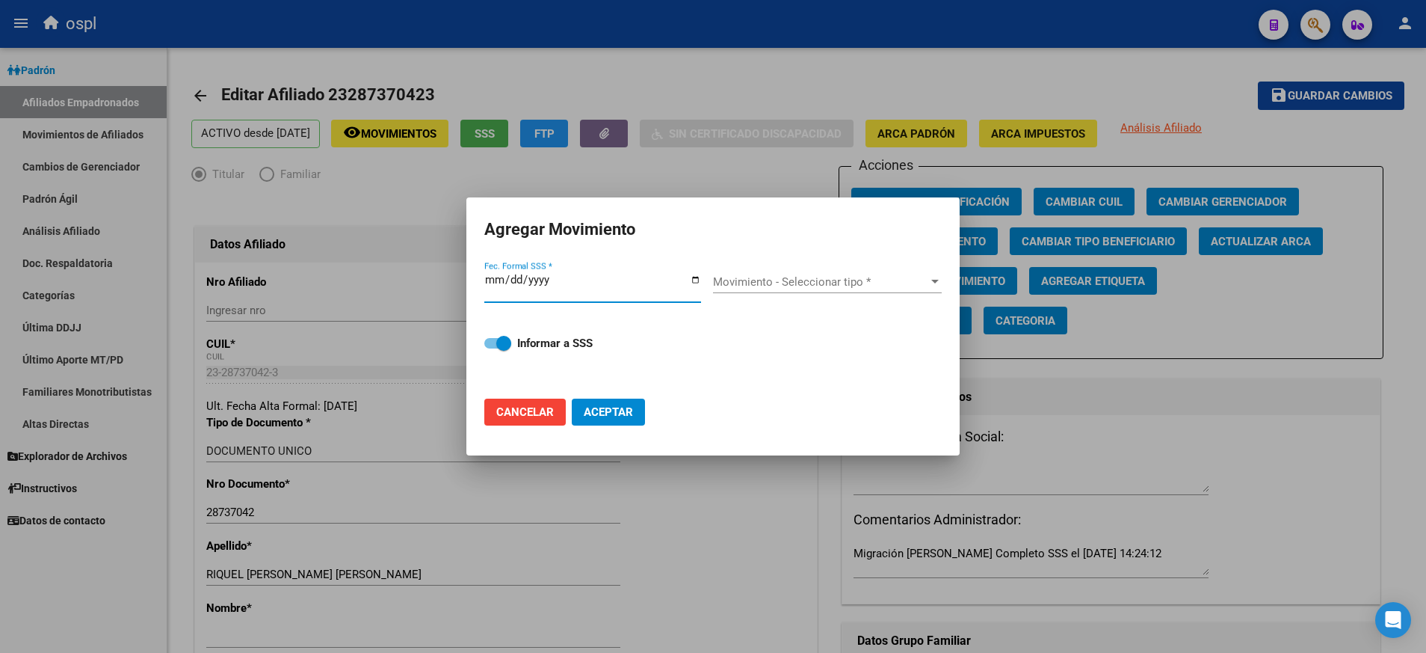
click at [698, 274] on input "Fec. Formal SSS *" at bounding box center [592, 286] width 217 height 24
type input "[DATE]"
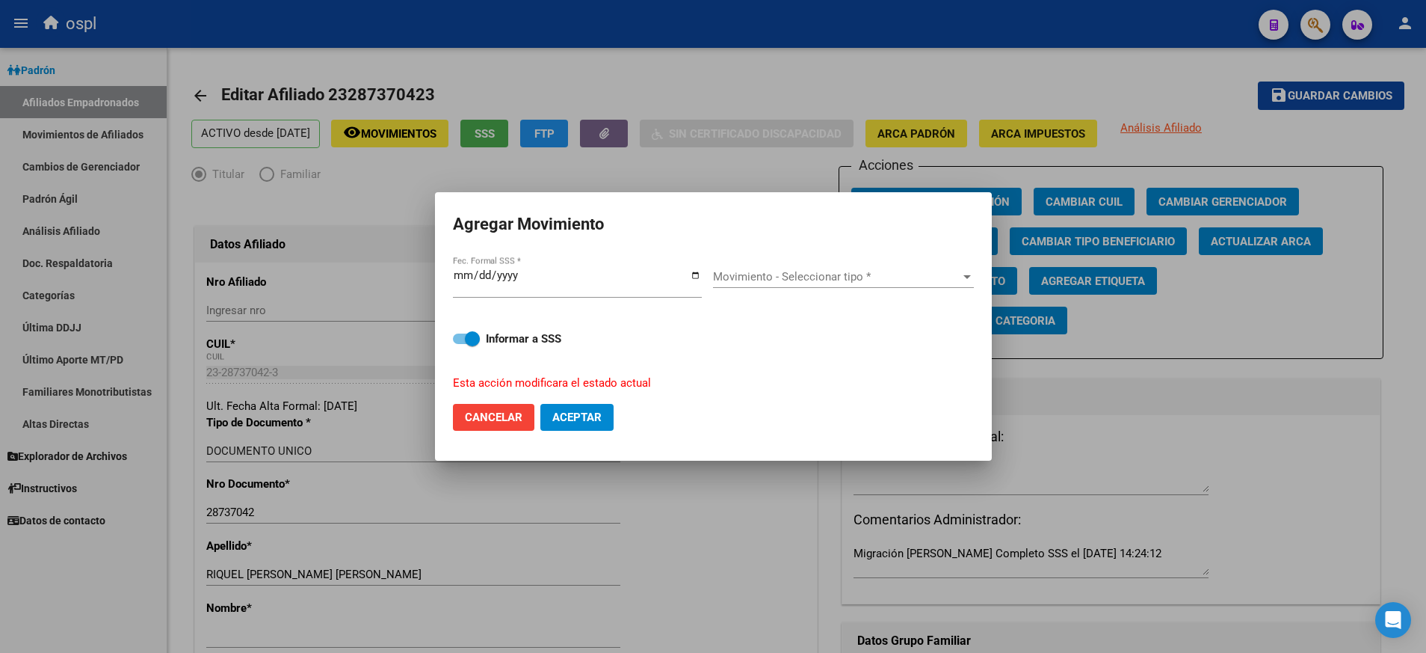
click at [969, 265] on div "Movimiento - Seleccionar tipo * Movimiento - Seleccionar tipo *" at bounding box center [843, 276] width 261 height 22
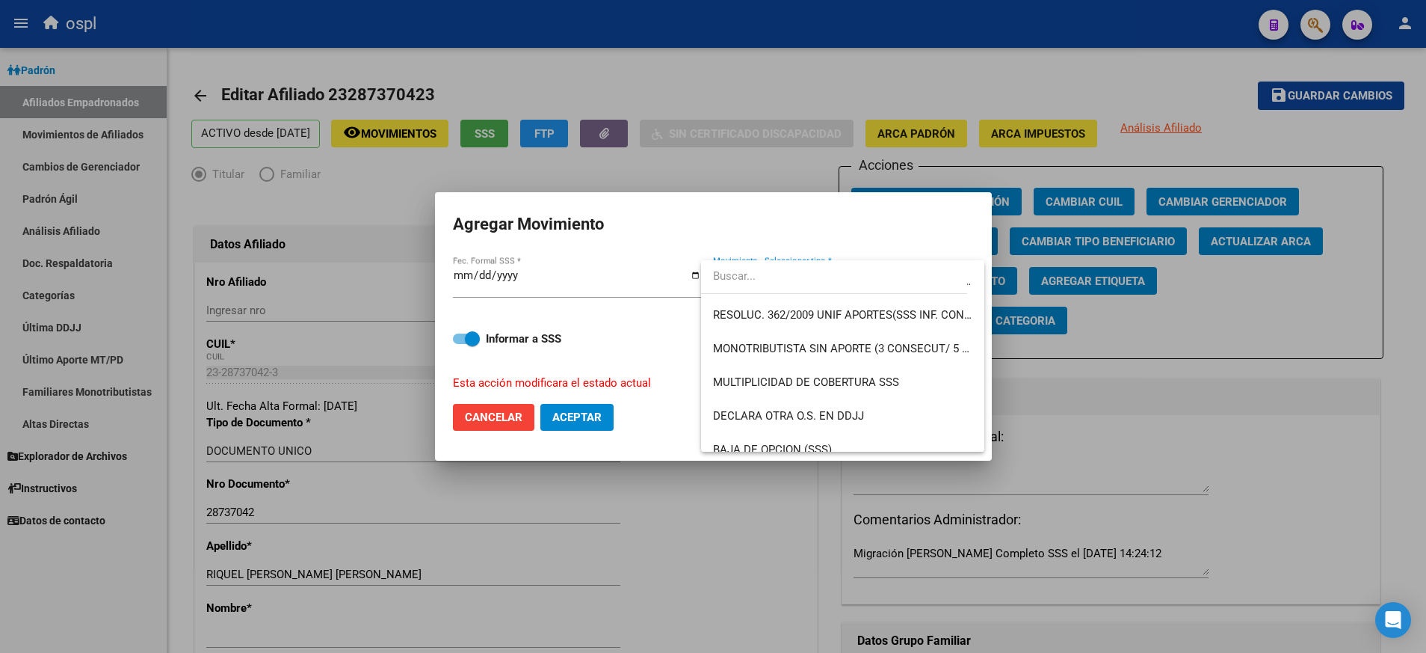
scroll to position [502, 0]
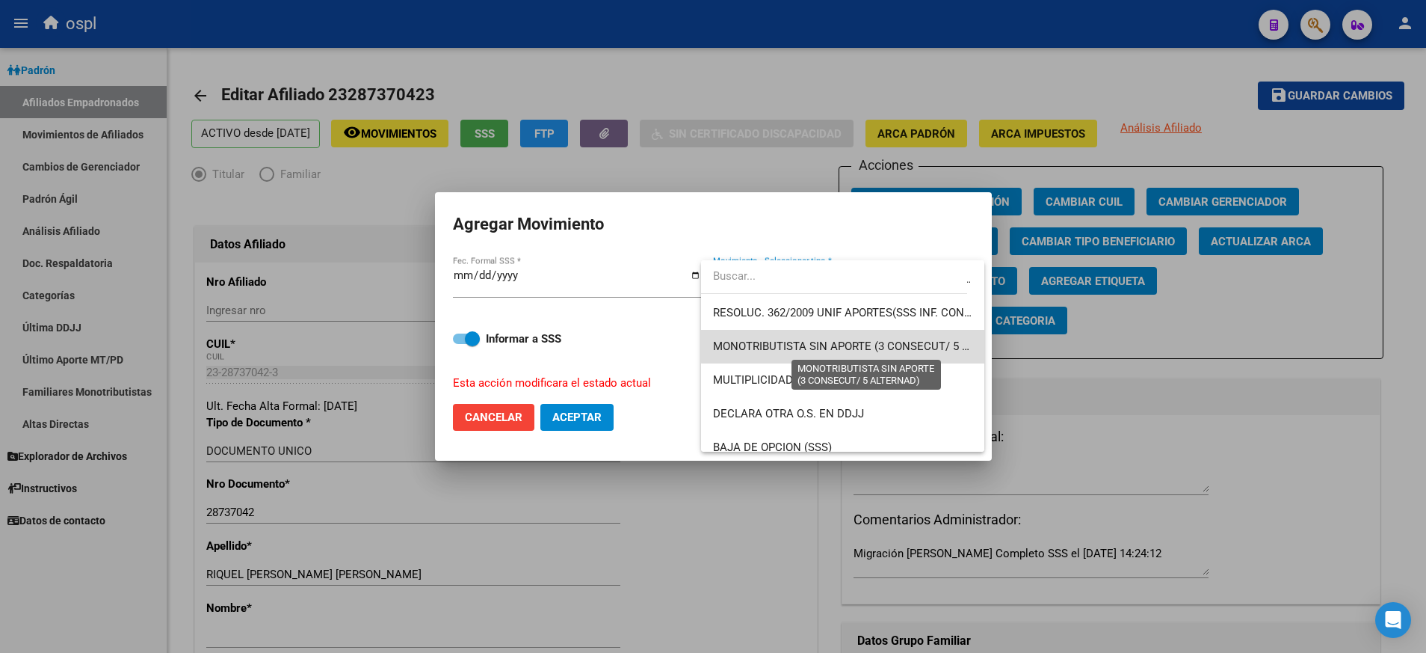
click at [934, 344] on span "MONOTRIBUTISTA SIN APORTE (3 CONSECUT/ 5 ALTERNAD)" at bounding box center [867, 345] width 308 height 13
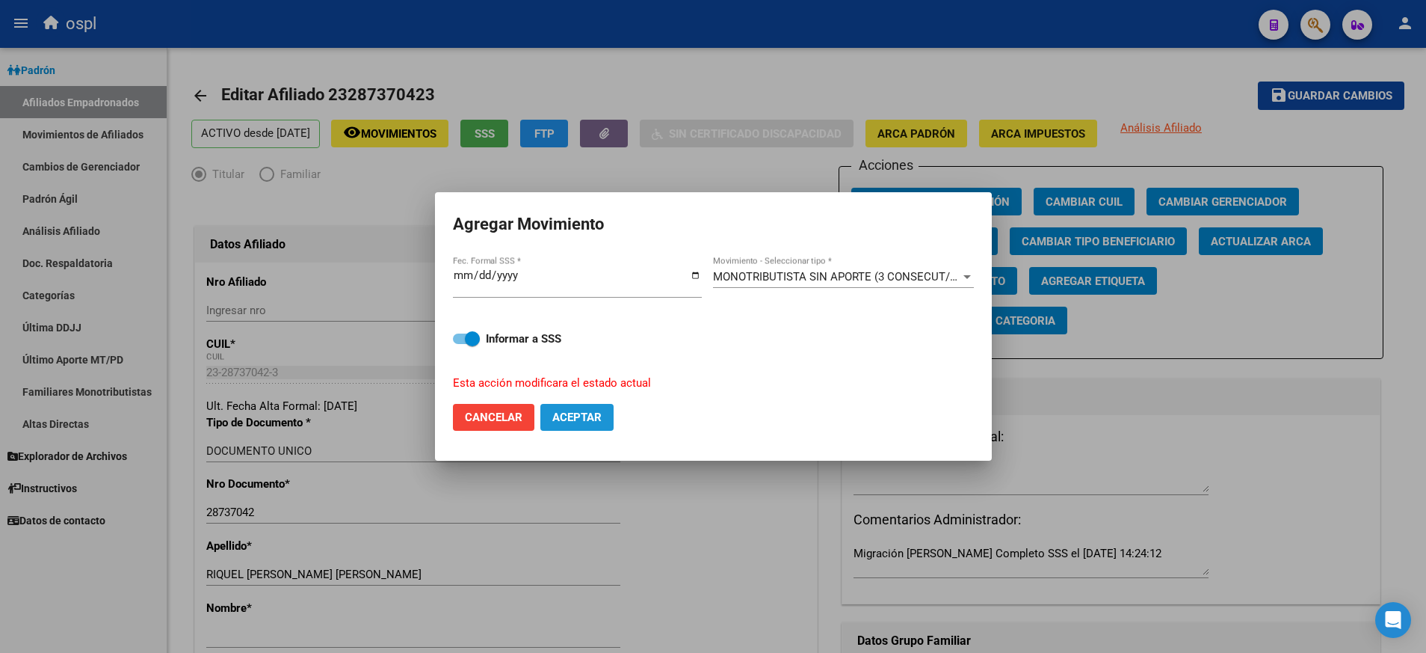
click at [589, 411] on span "Aceptar" at bounding box center [576, 416] width 49 height 13
checkbox input "false"
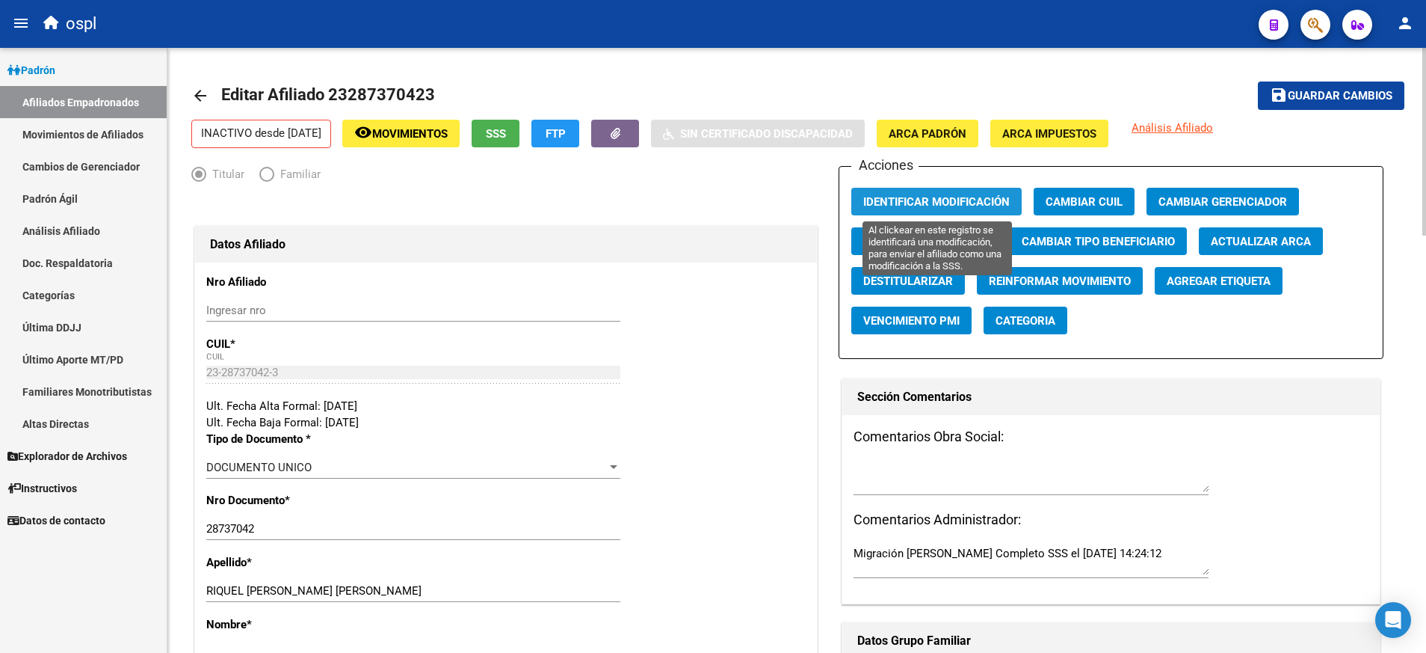
click at [949, 213] on button "Identificar Modificación" at bounding box center [936, 202] width 170 height 28
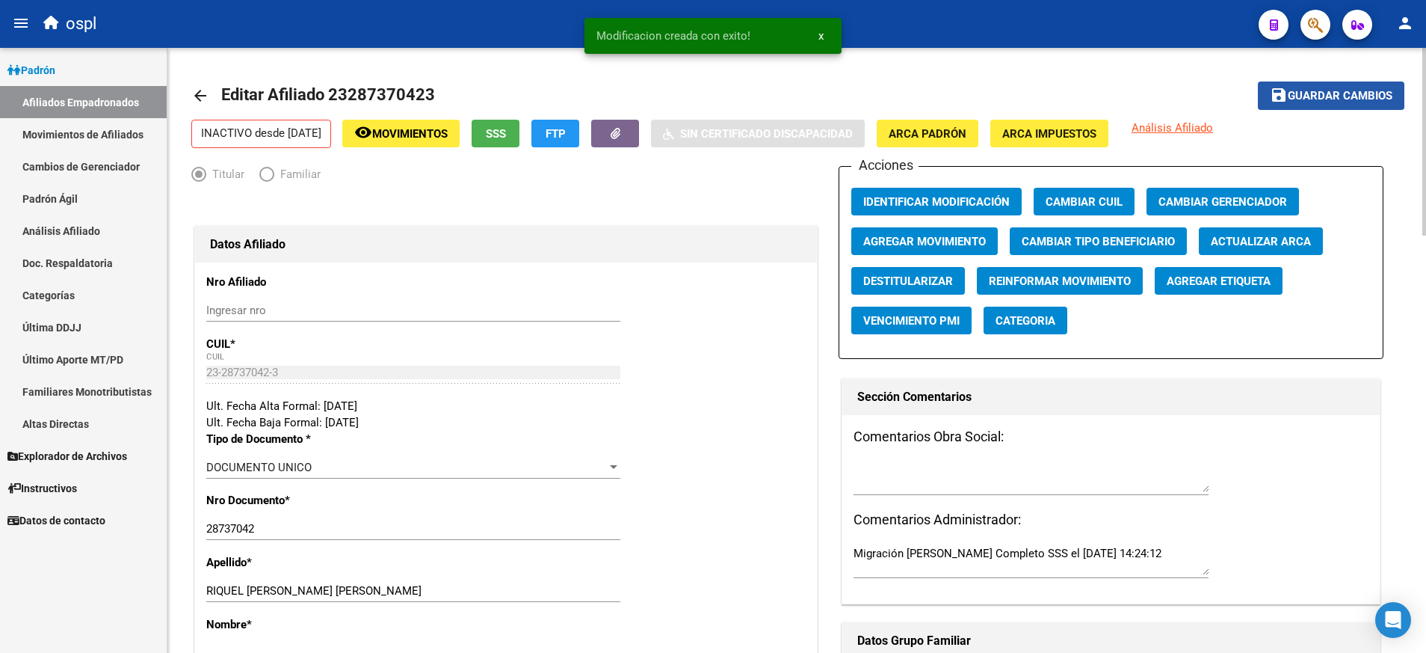
click at [1325, 105] on button "save Guardar cambios" at bounding box center [1331, 95] width 147 height 28
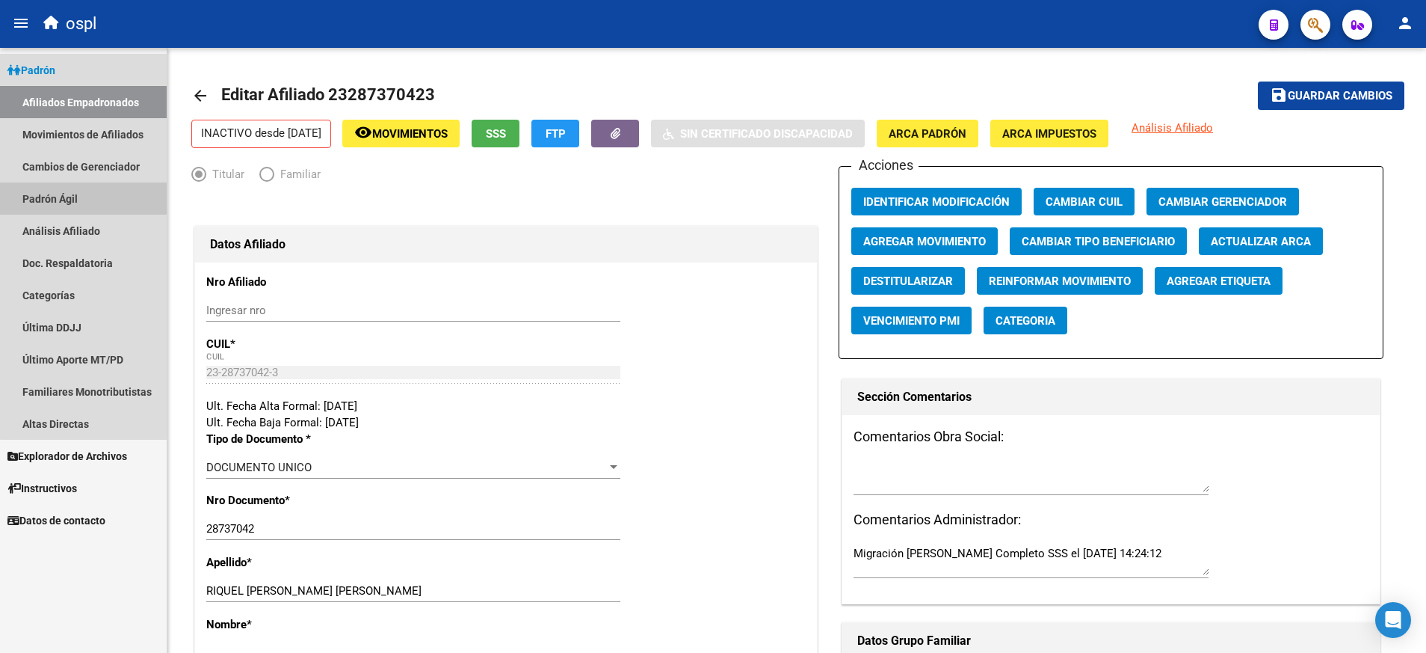
click at [89, 187] on link "Padrón Ágil" at bounding box center [83, 198] width 167 height 32
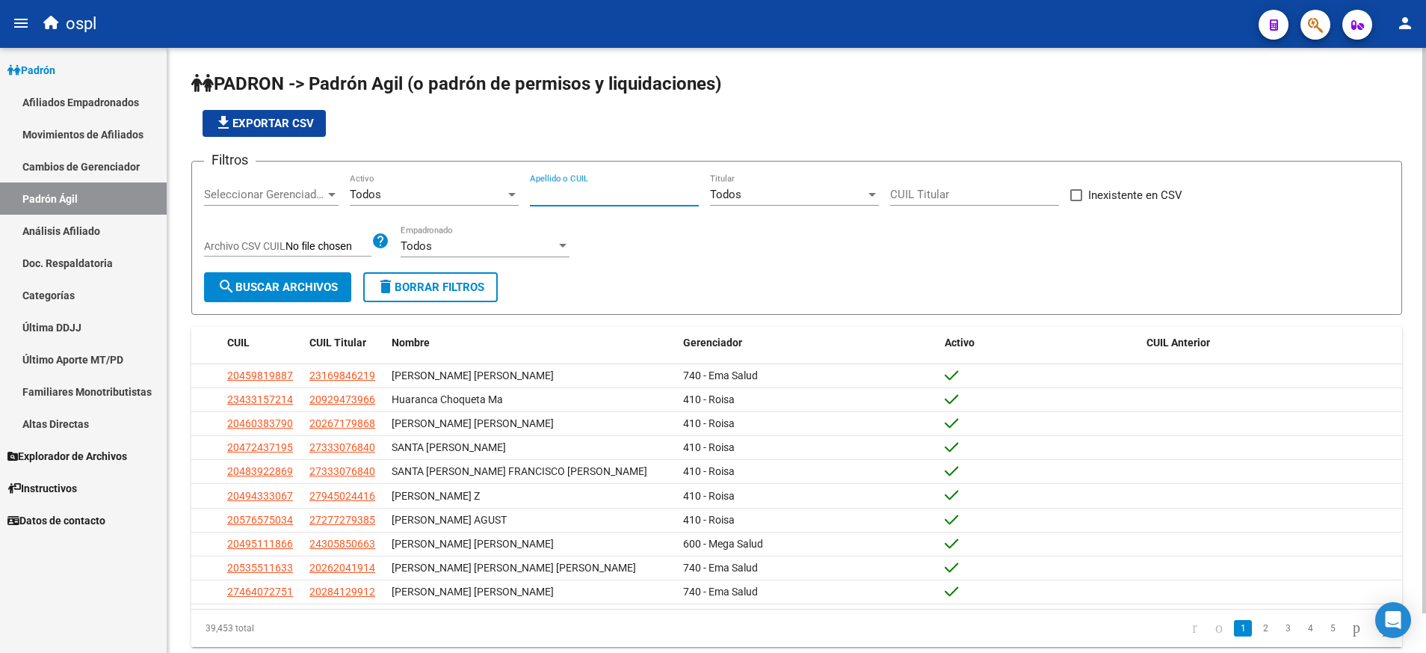
click at [599, 200] on input "Apellido o CUIL" at bounding box center [614, 194] width 169 height 13
paste input "27202438380"
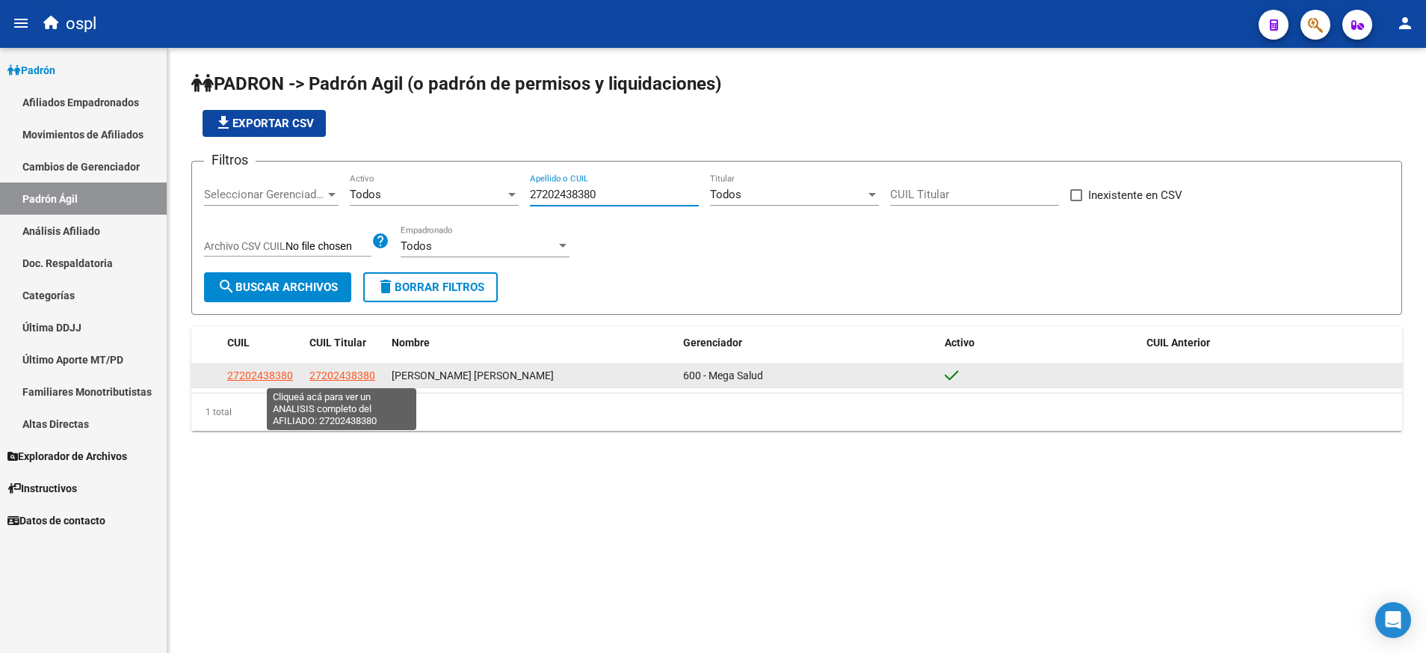
type input "27202438380"
click at [345, 370] on span "27202438380" at bounding box center [342, 375] width 66 height 12
type textarea "27202438380"
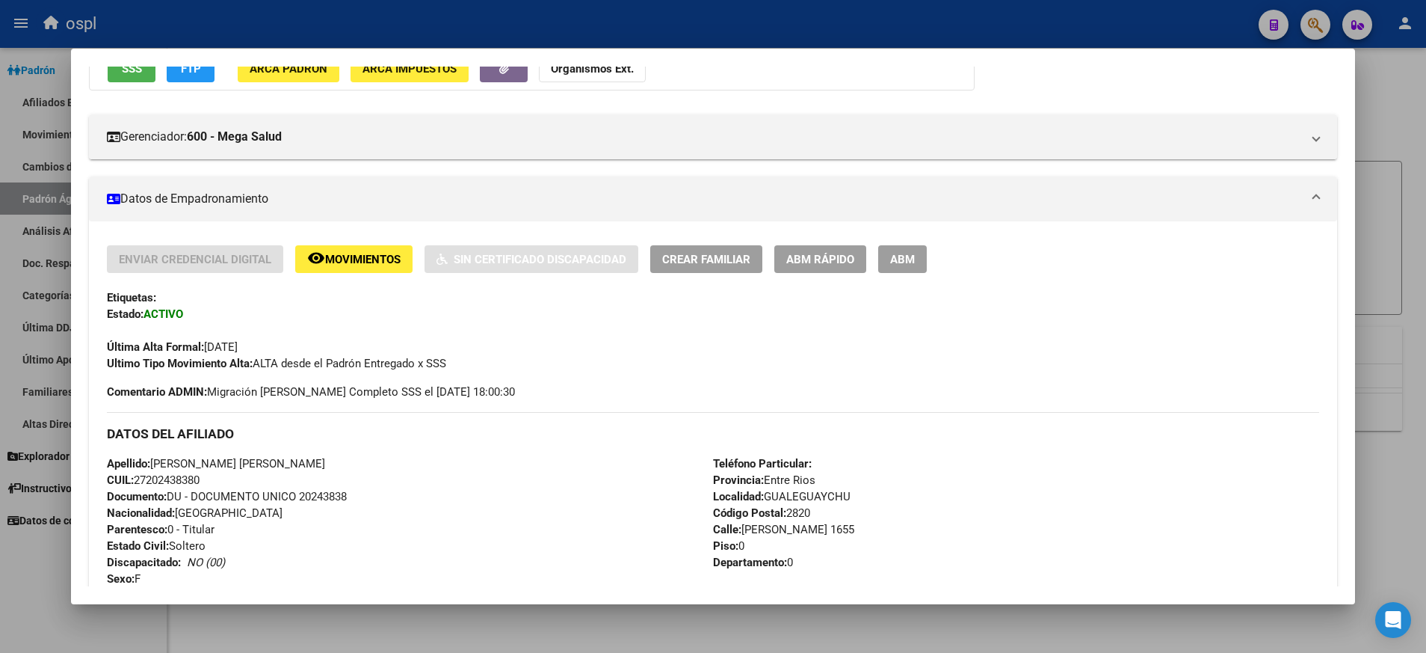
scroll to position [148, 0]
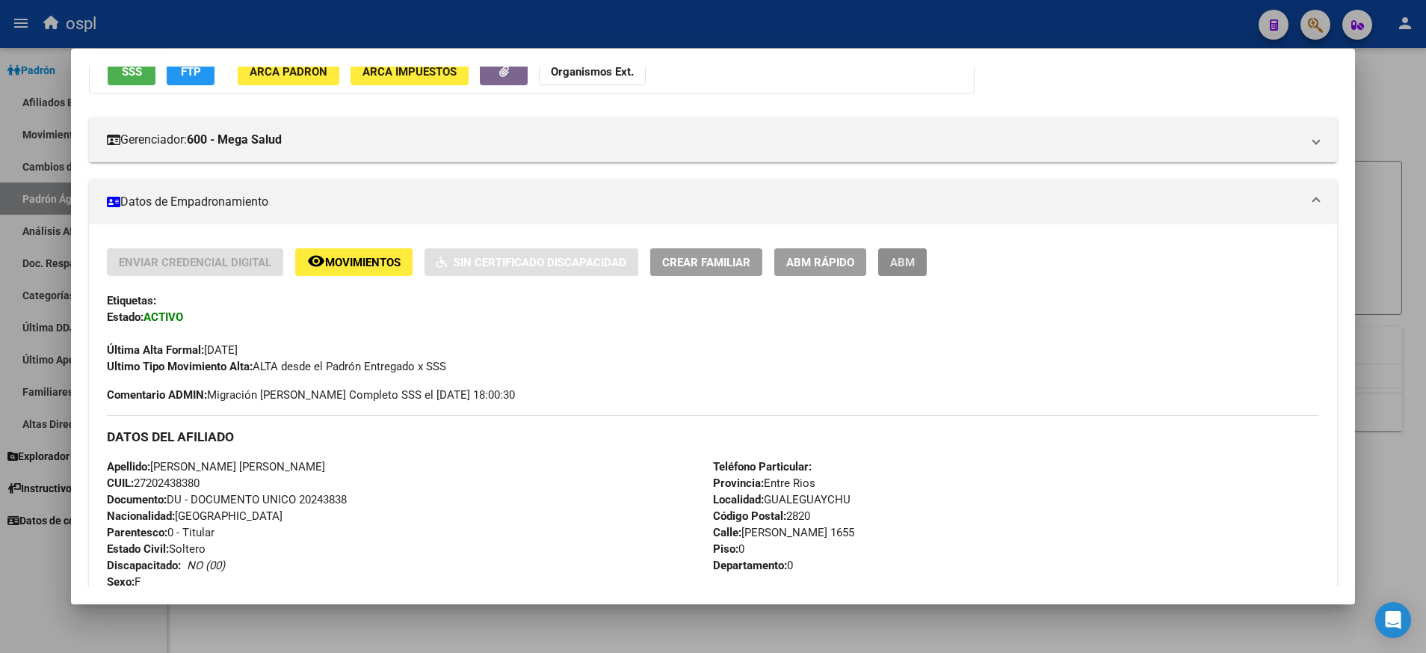
click at [904, 256] on span "ABM" at bounding box center [902, 262] width 25 height 13
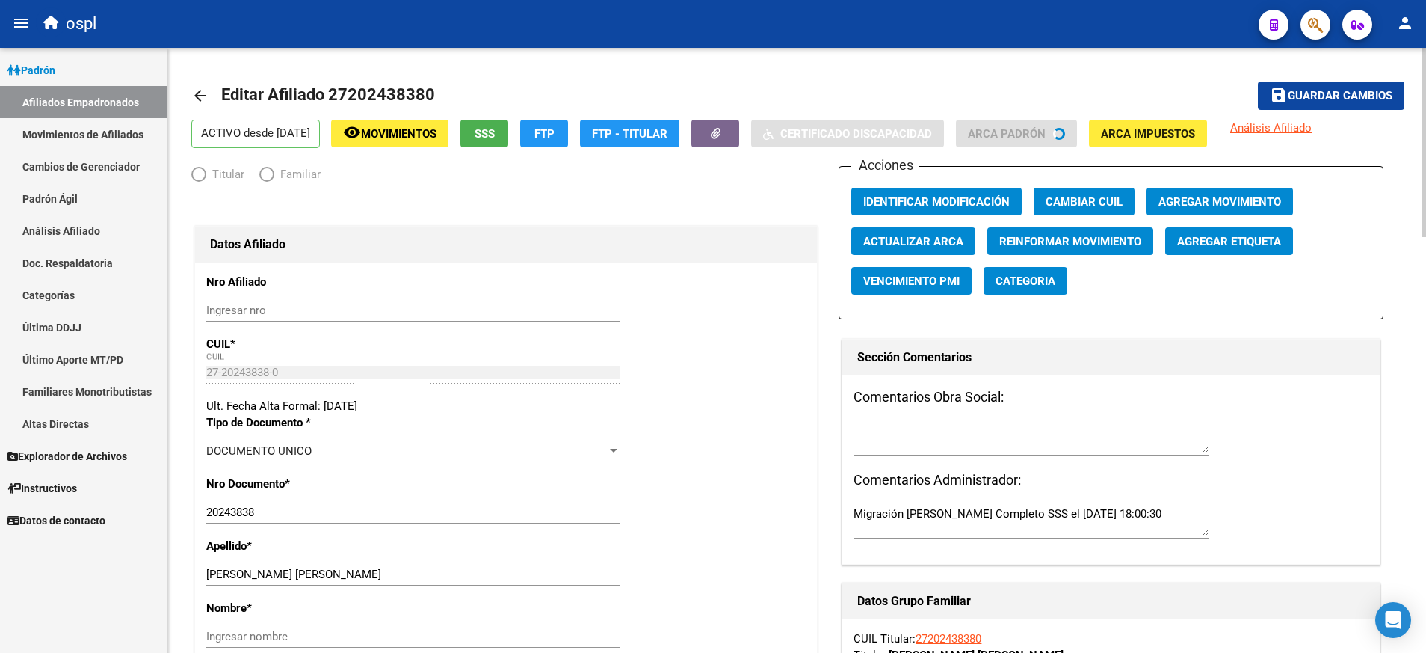
radio input "true"
type input "27-20243838-0"
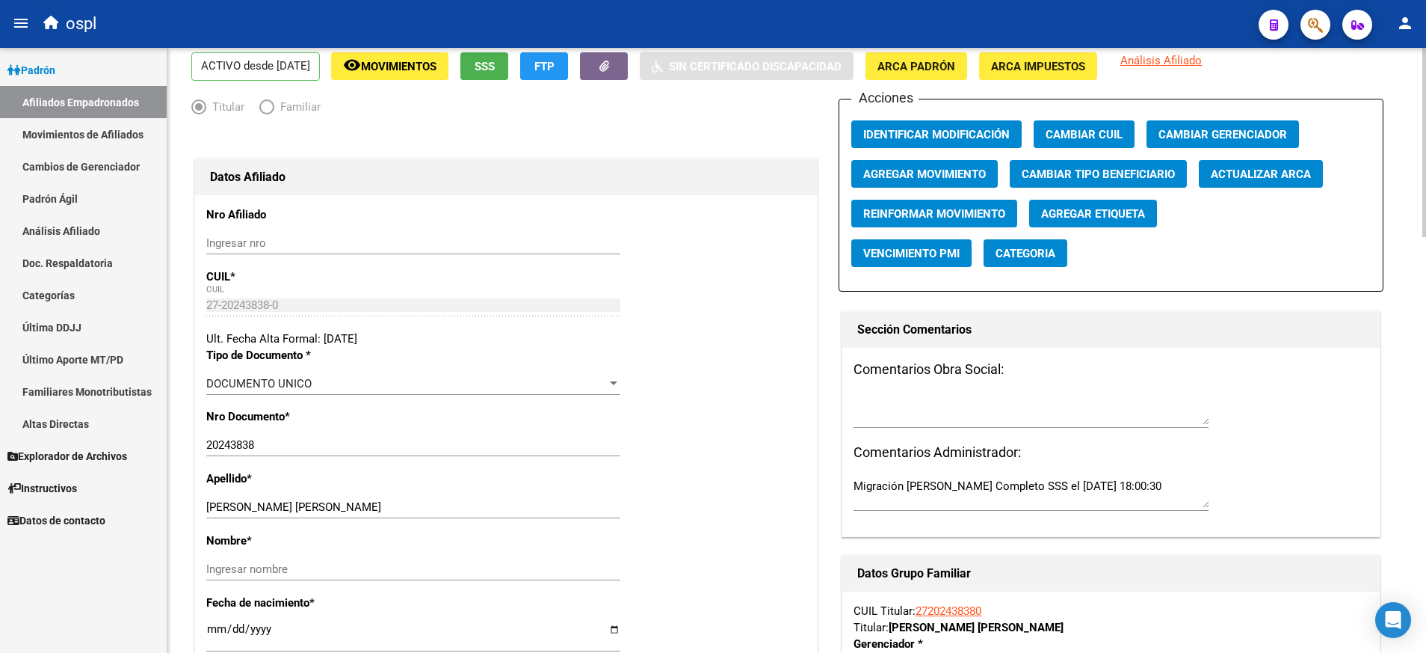
scroll to position [99, 0]
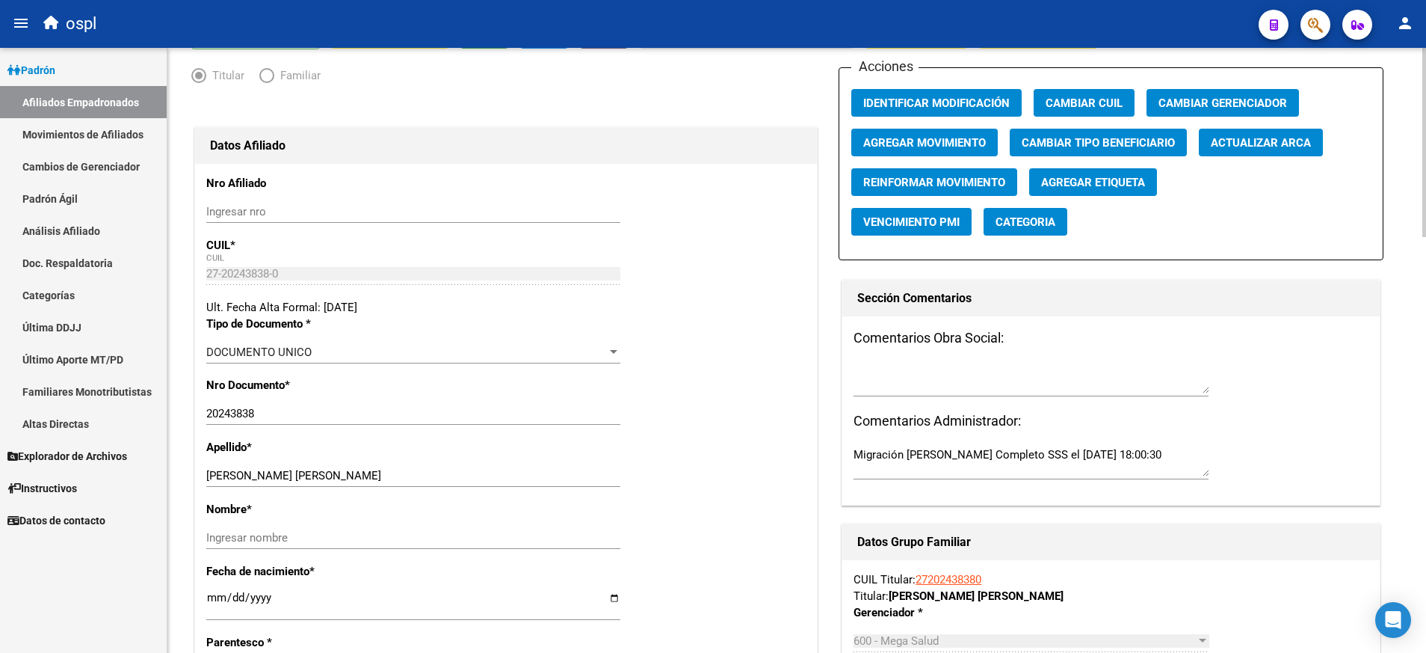
click at [443, 528] on div "Ingresar nombre" at bounding box center [413, 537] width 414 height 22
click at [925, 146] on span "Agregar Movimiento" at bounding box center [924, 142] width 123 height 13
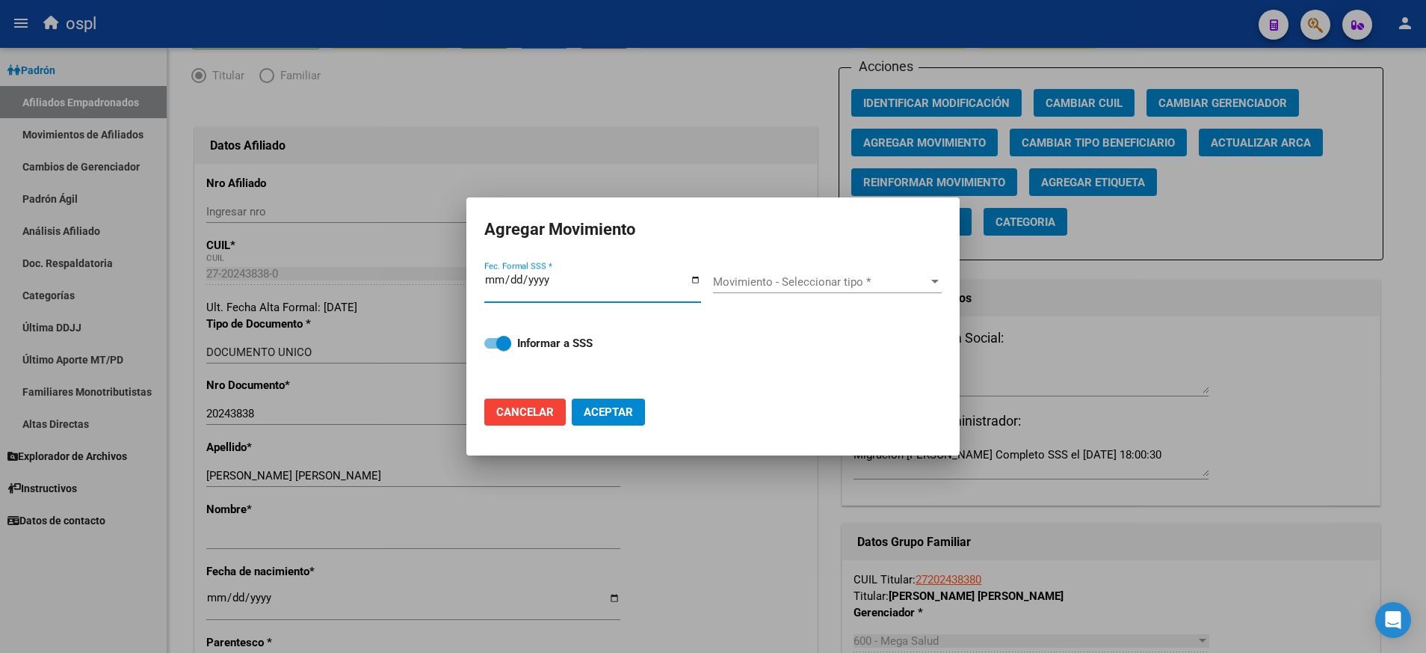
click at [697, 282] on input "Fec. Formal SSS *" at bounding box center [592, 286] width 217 height 24
type input "[DATE]"
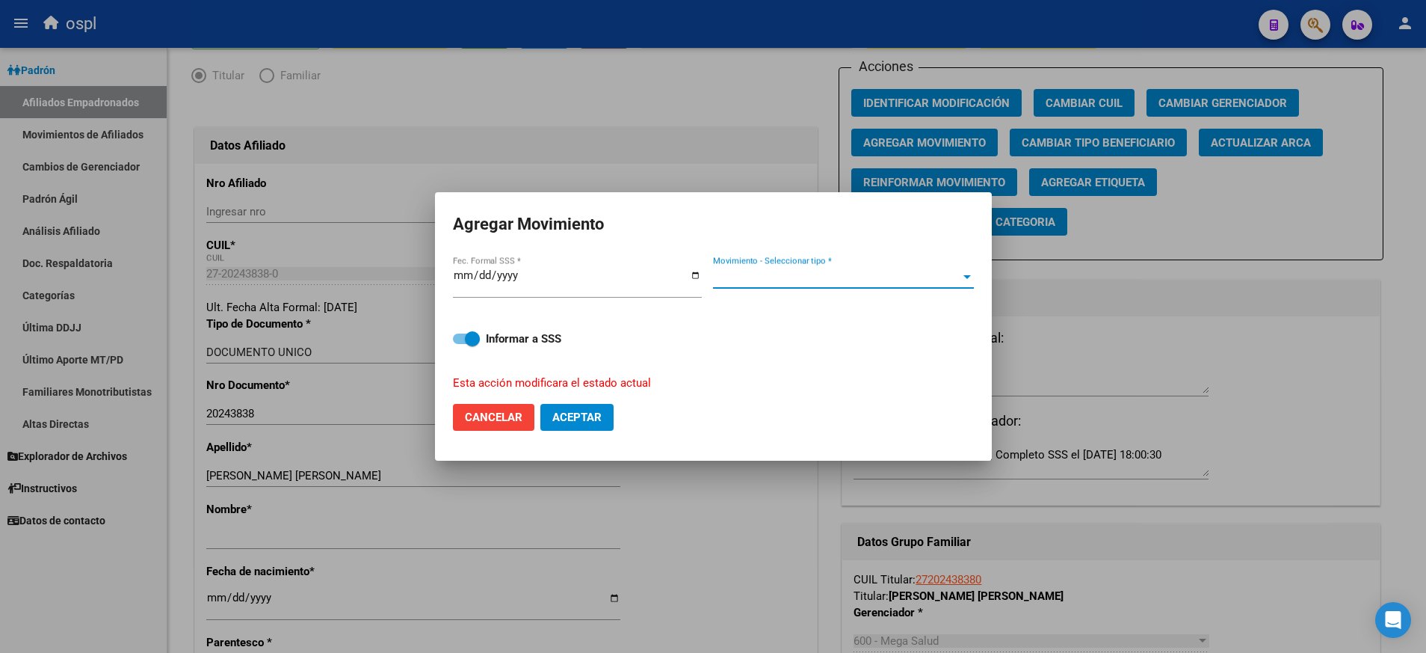
click at [966, 276] on div at bounding box center [966, 277] width 7 height 4
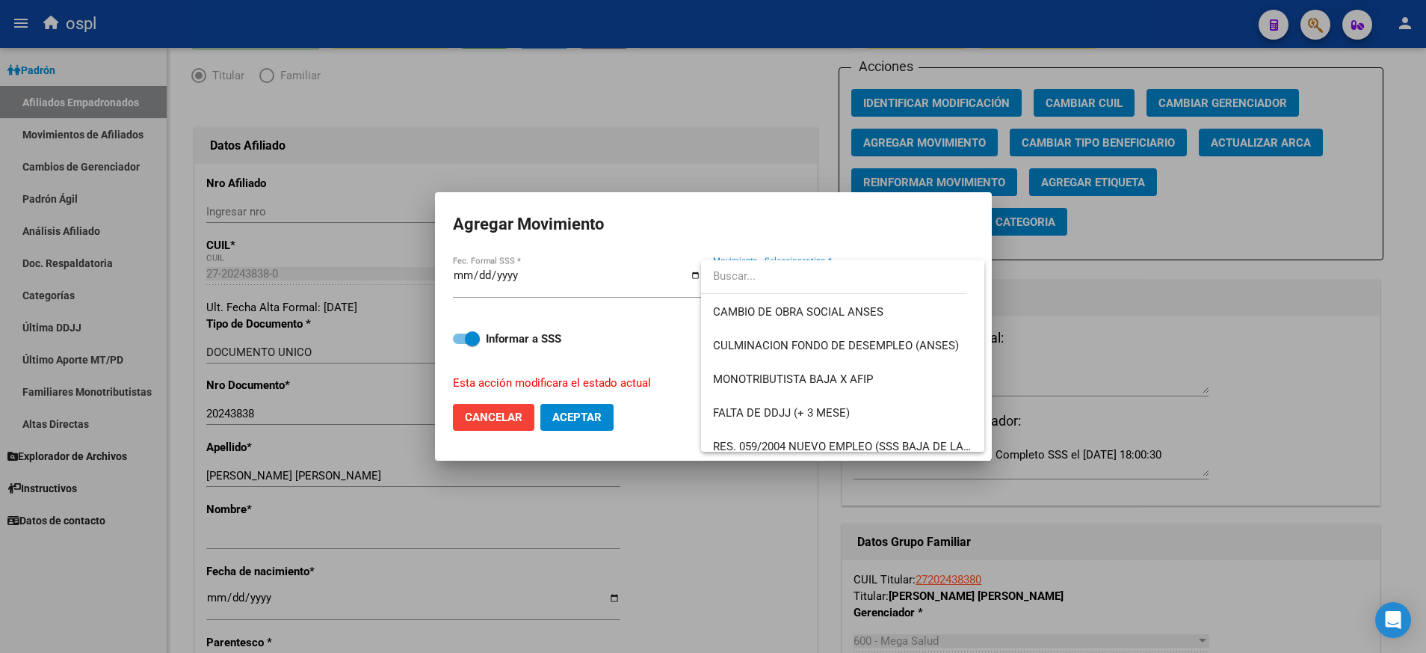
scroll to position [502, 0]
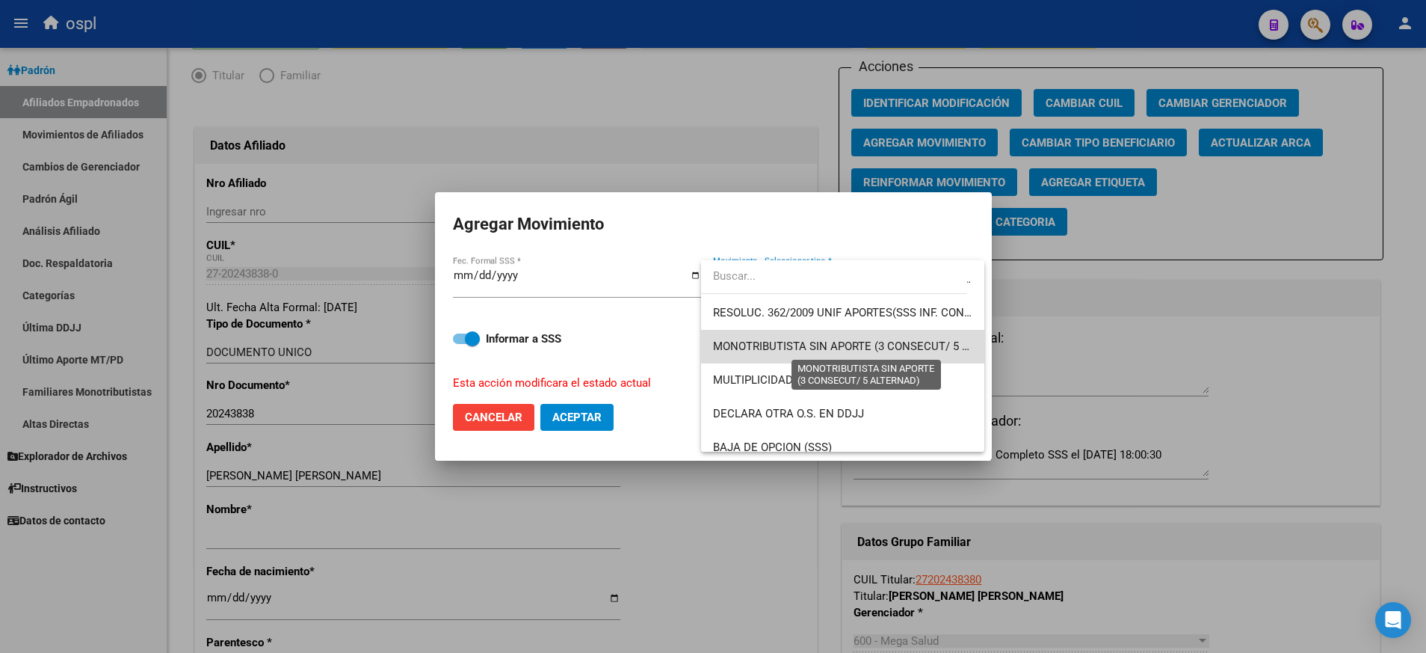
click at [931, 348] on span "MONOTRIBUTISTA SIN APORTE (3 CONSECUT/ 5 ALTERNAD)" at bounding box center [867, 345] width 308 height 13
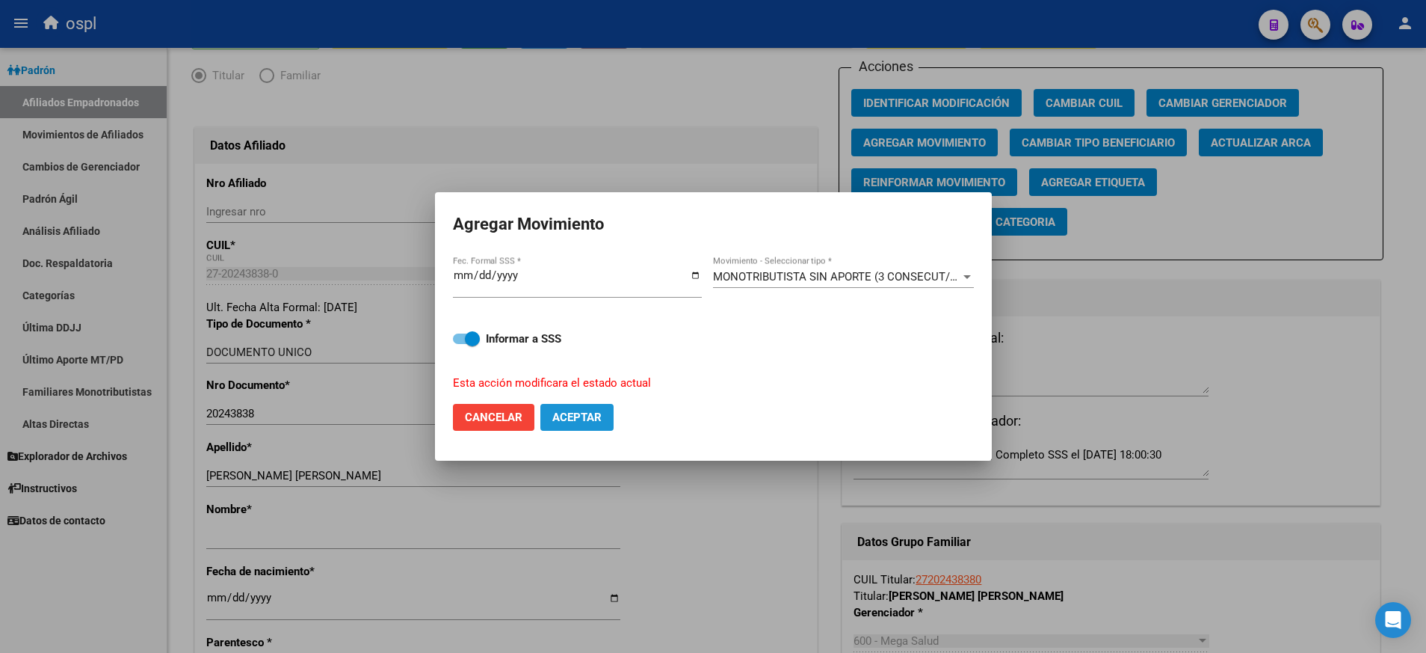
click at [571, 414] on span "Aceptar" at bounding box center [576, 416] width 49 height 13
checkbox input "false"
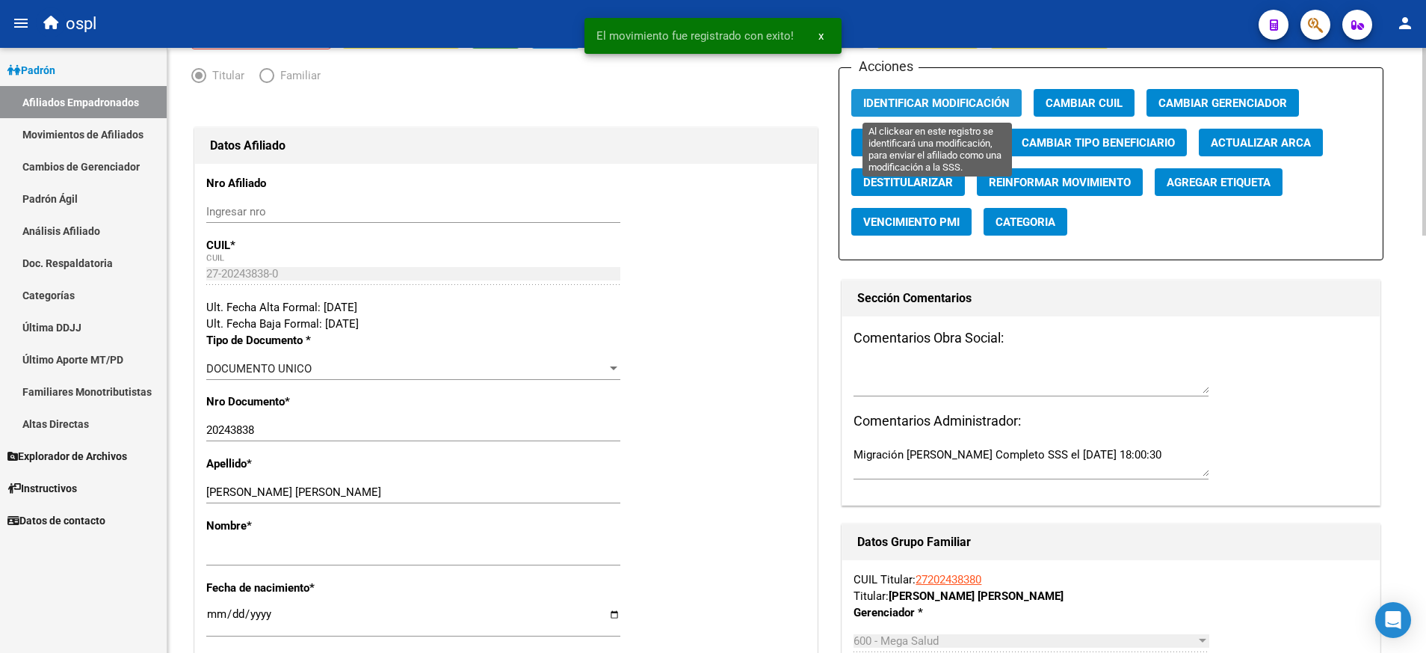
click at [934, 105] on span "Identificar Modificación" at bounding box center [936, 102] width 147 height 13
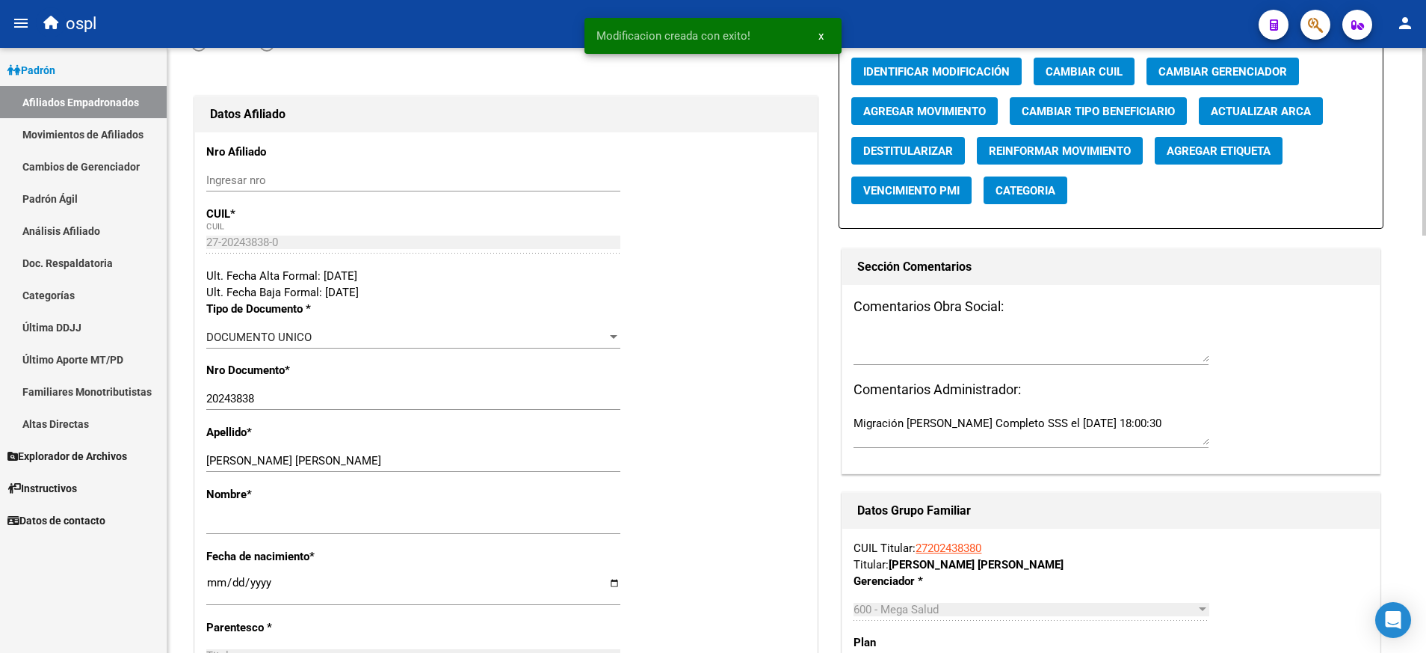
scroll to position [131, 0]
click at [525, 520] on input "Ingresar nombre" at bounding box center [413, 521] width 414 height 13
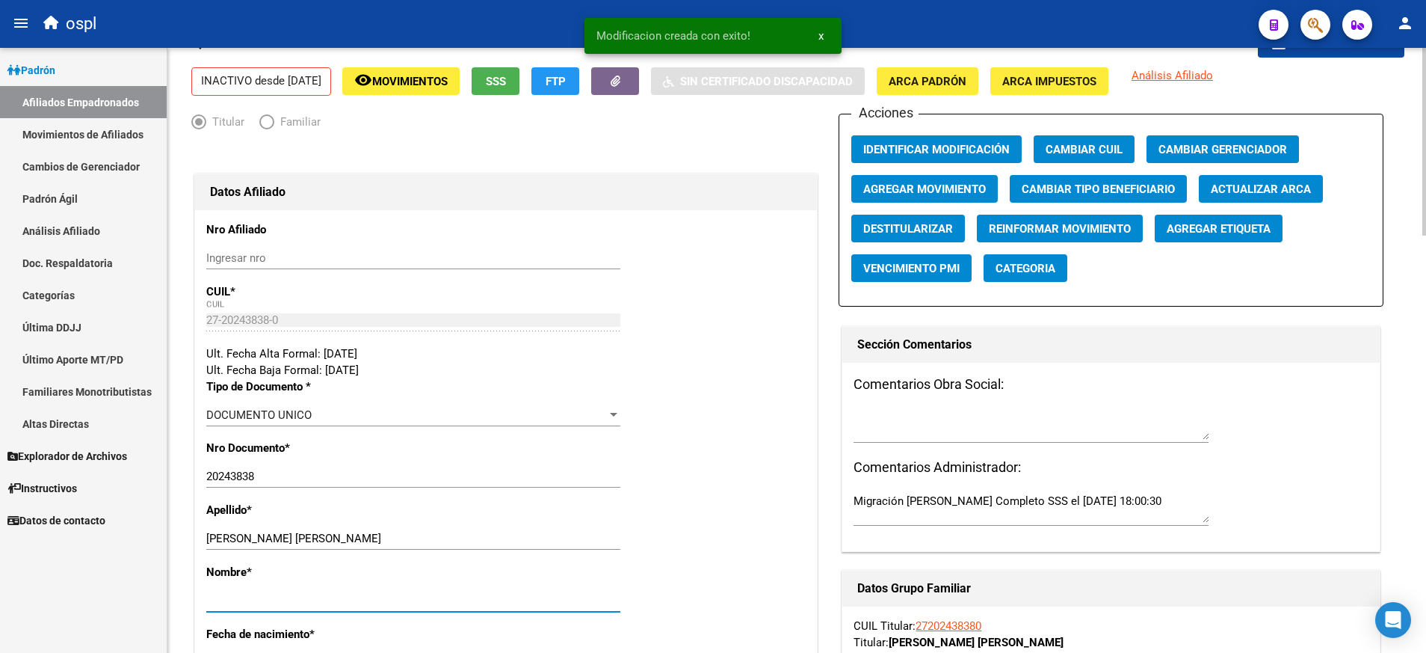
scroll to position [0, 0]
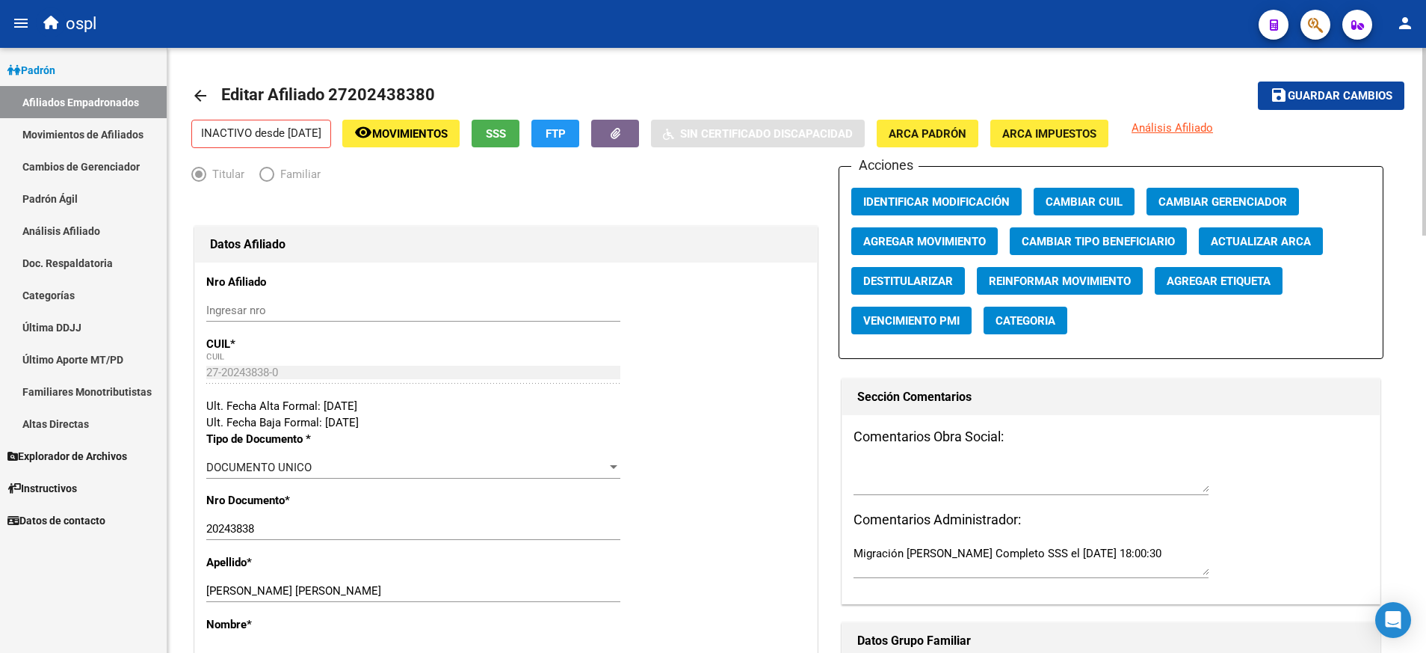
click at [1336, 90] on span "Guardar cambios" at bounding box center [1340, 96] width 105 height 13
